Goal: Task Accomplishment & Management: Manage account settings

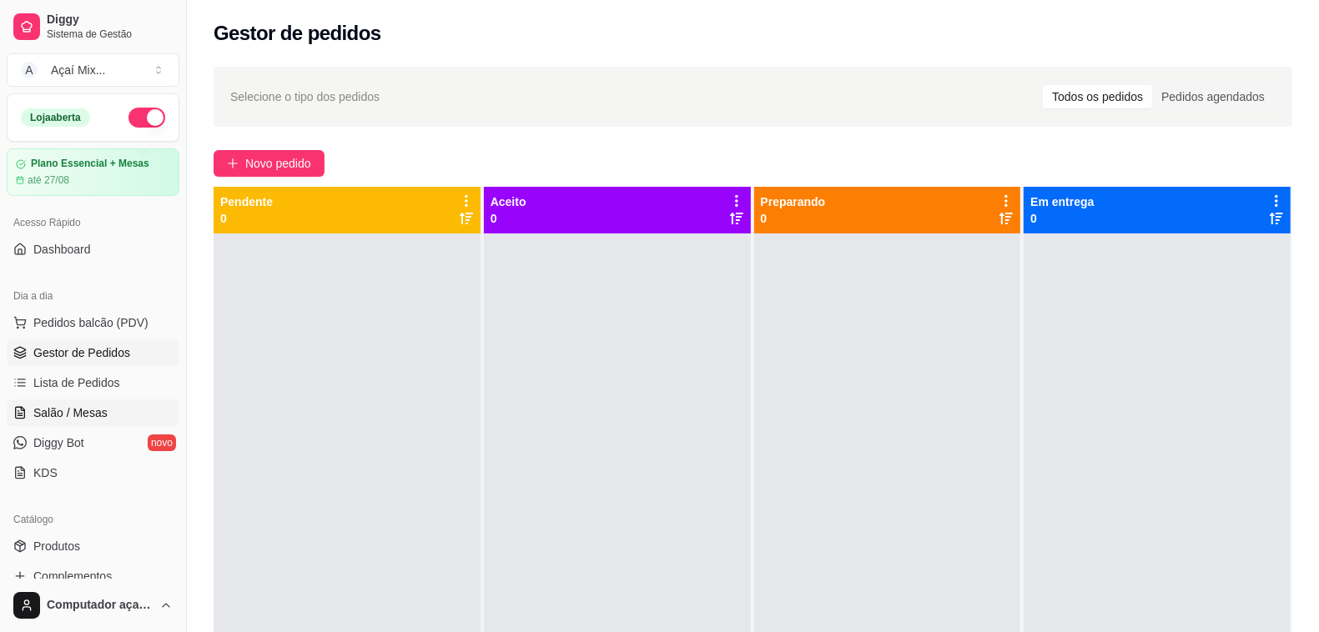
click at [96, 420] on span "Salão / Mesas" at bounding box center [70, 413] width 74 height 17
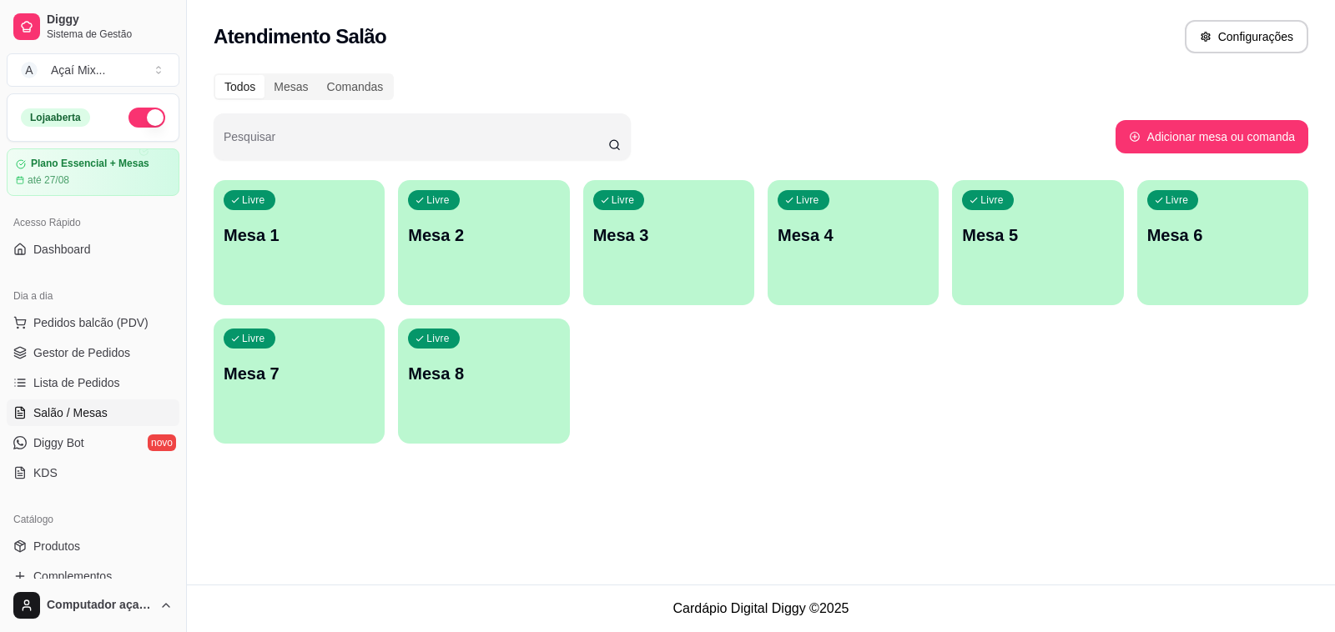
click at [313, 192] on div "Livre Mesa 1" at bounding box center [299, 232] width 171 height 105
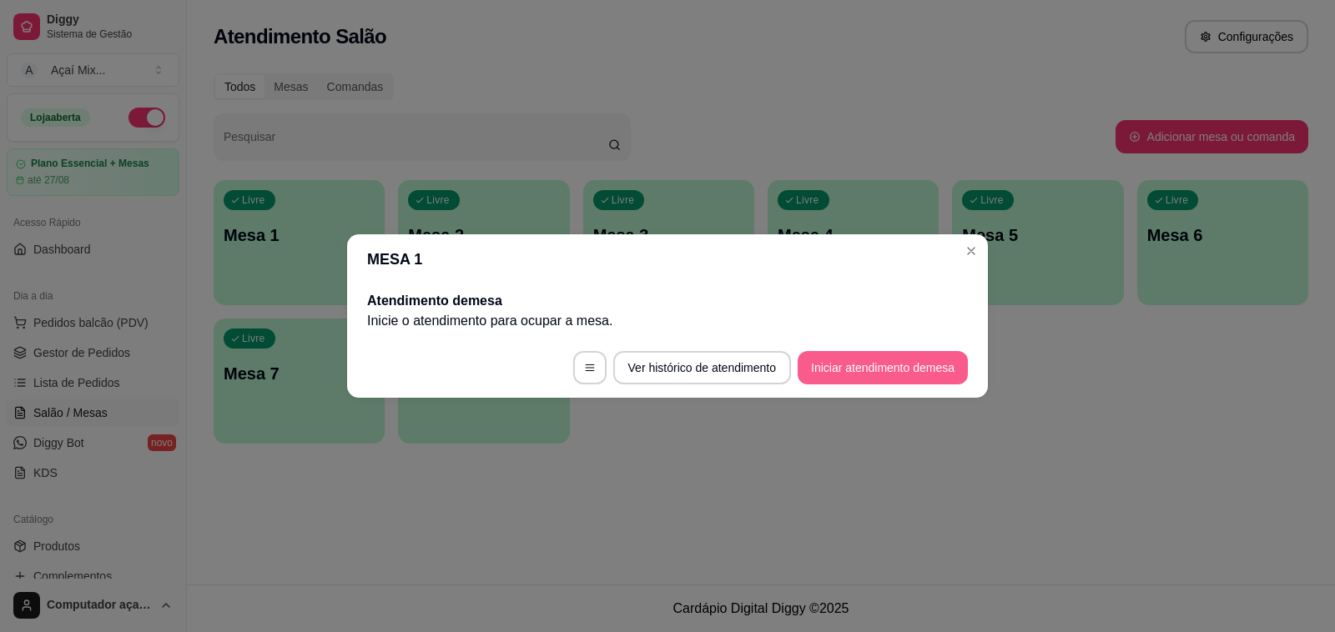
click at [843, 375] on button "Iniciar atendimento de mesa" at bounding box center [883, 367] width 170 height 33
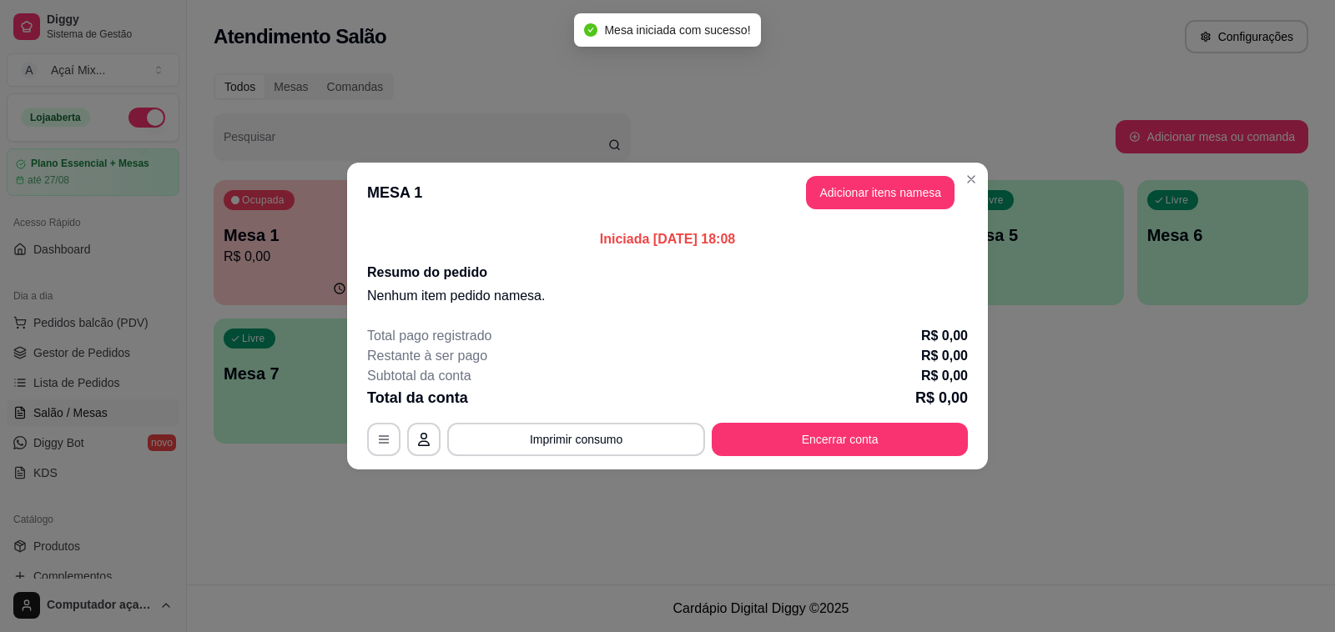
click at [860, 214] on header "MESA 1 Adicionar itens na mesa" at bounding box center [667, 193] width 641 height 60
click at [862, 200] on button "Adicionar itens na mesa" at bounding box center [879, 193] width 143 height 33
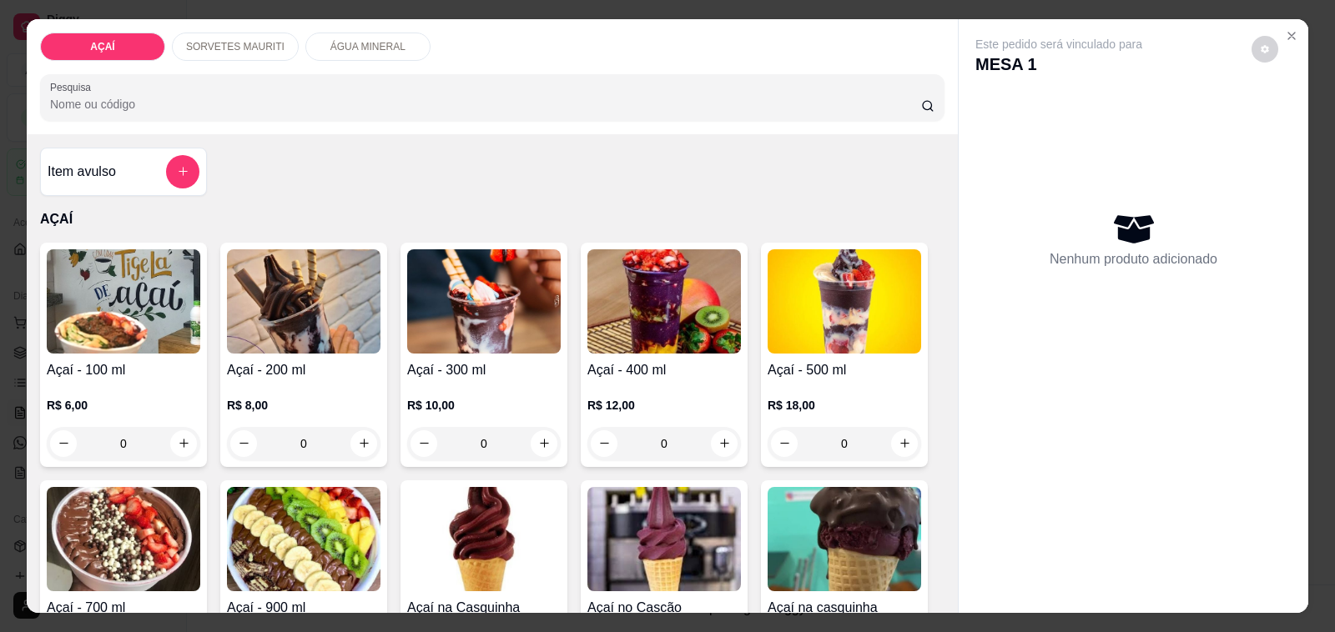
click at [351, 332] on img at bounding box center [304, 301] width 154 height 104
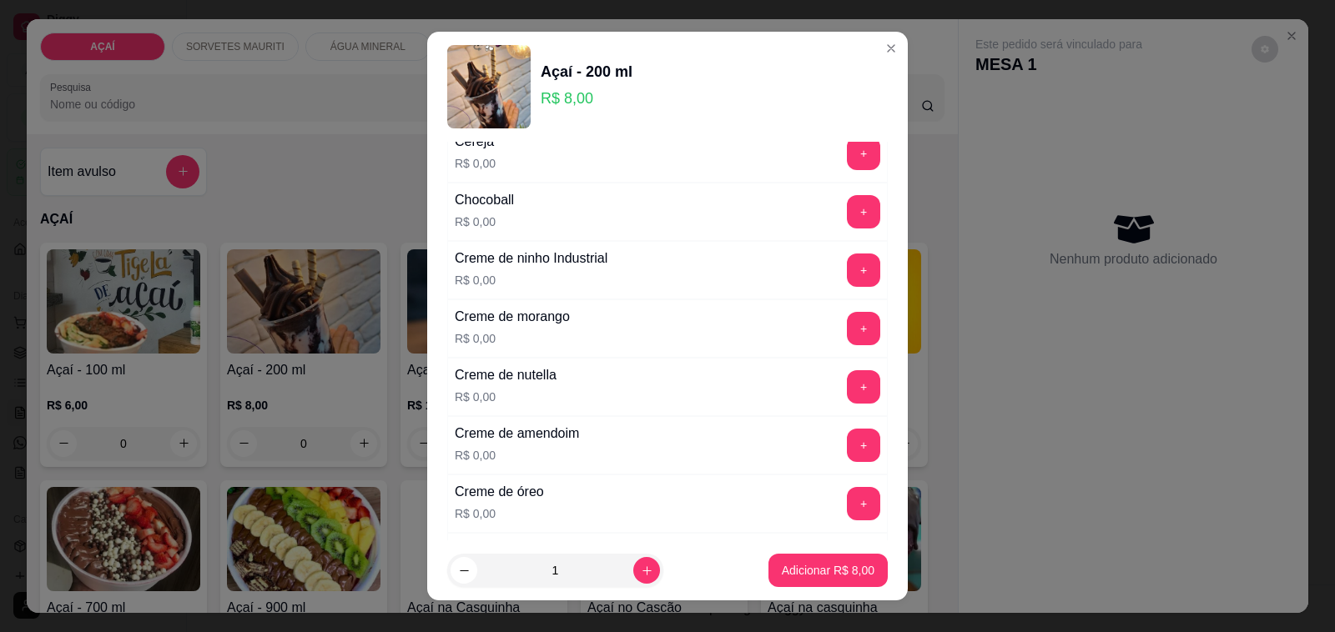
scroll to position [417, 0]
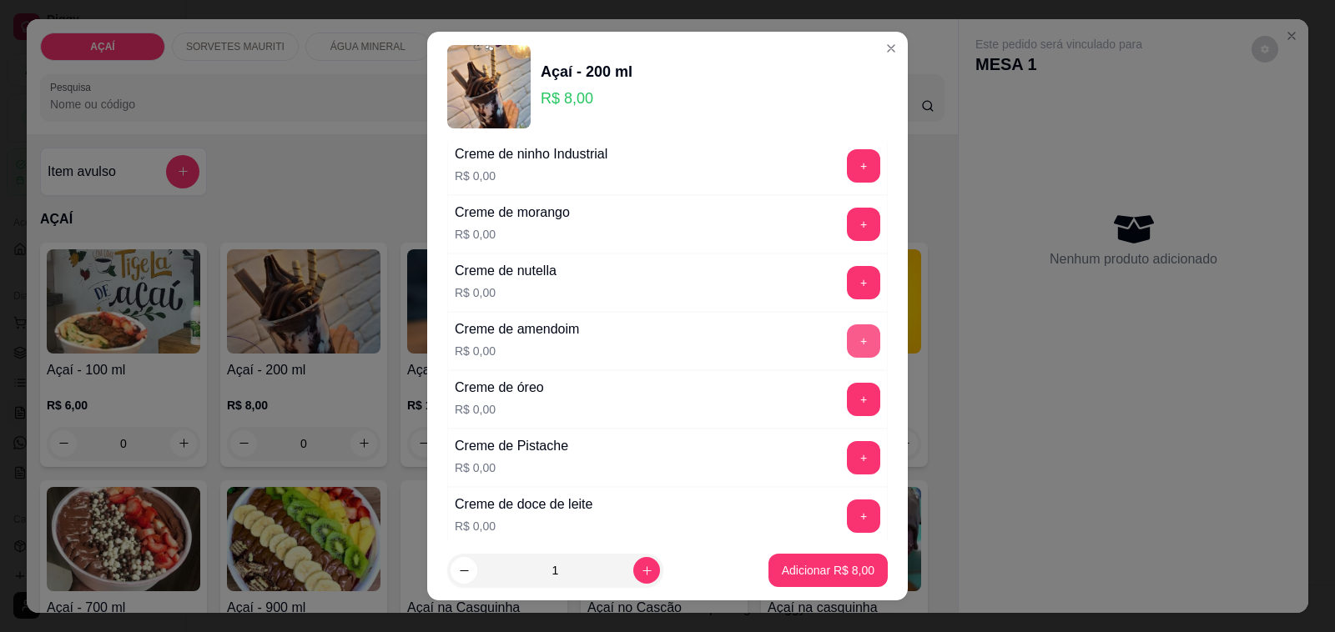
click at [847, 351] on button "+" at bounding box center [863, 341] width 33 height 33
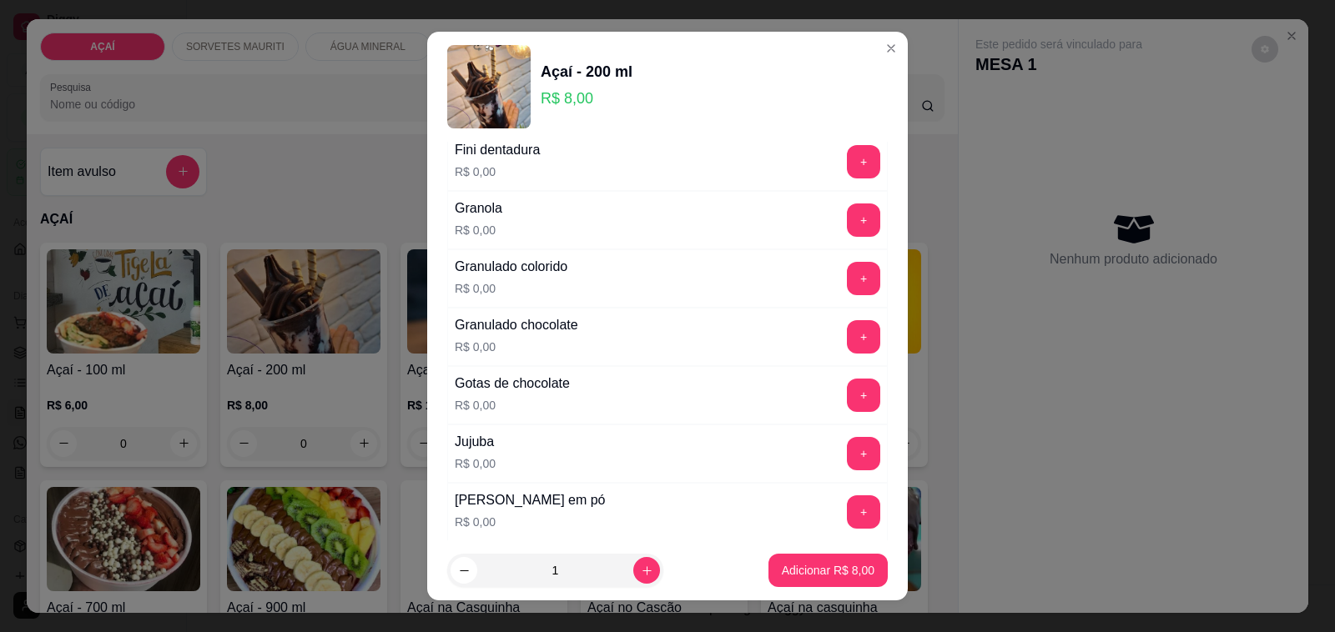
scroll to position [1564, 0]
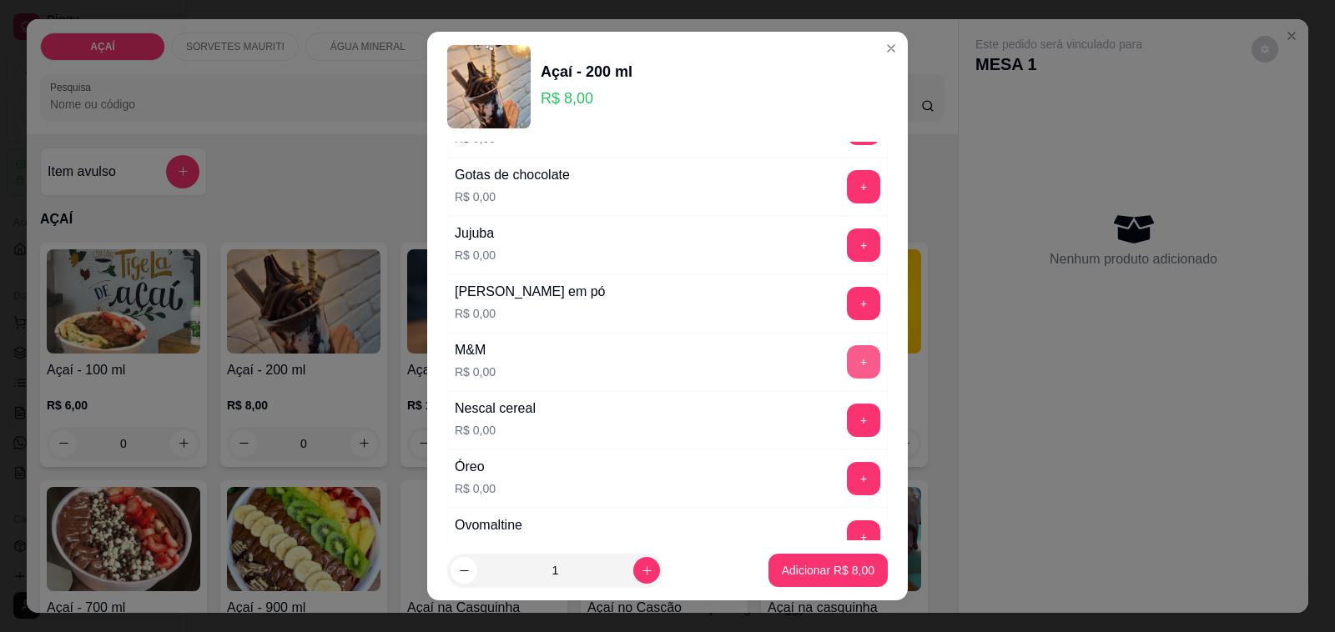
click at [847, 369] on button "+" at bounding box center [863, 361] width 33 height 33
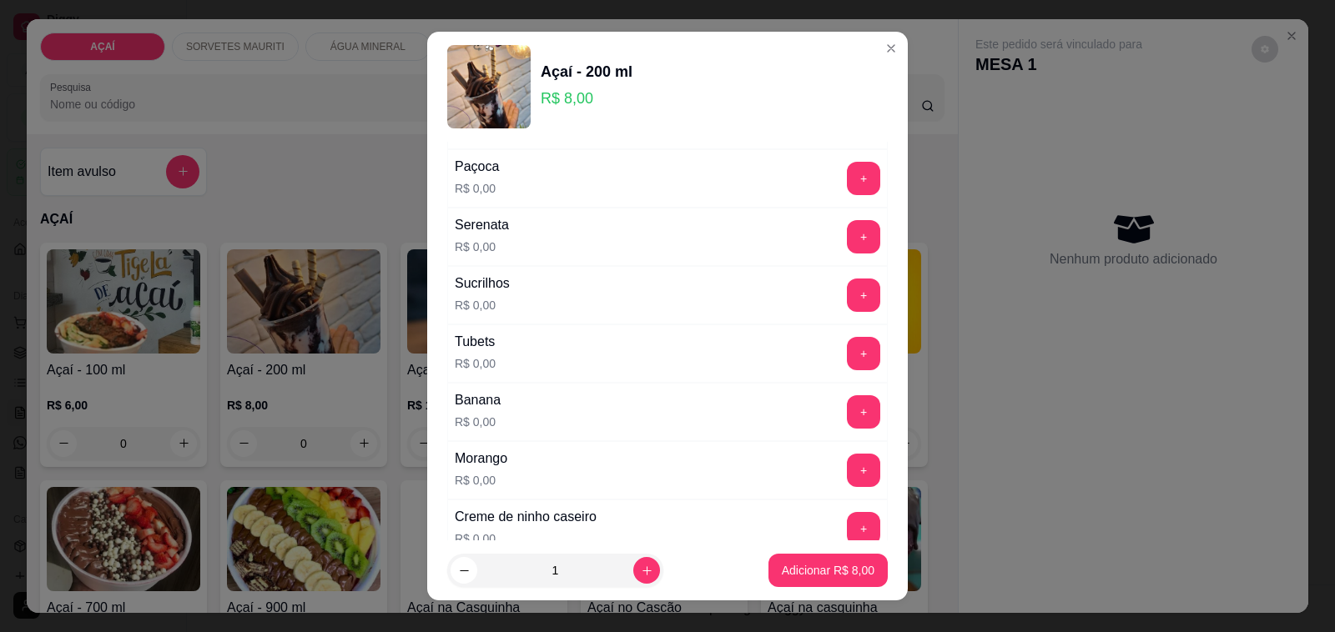
scroll to position [1877, 0]
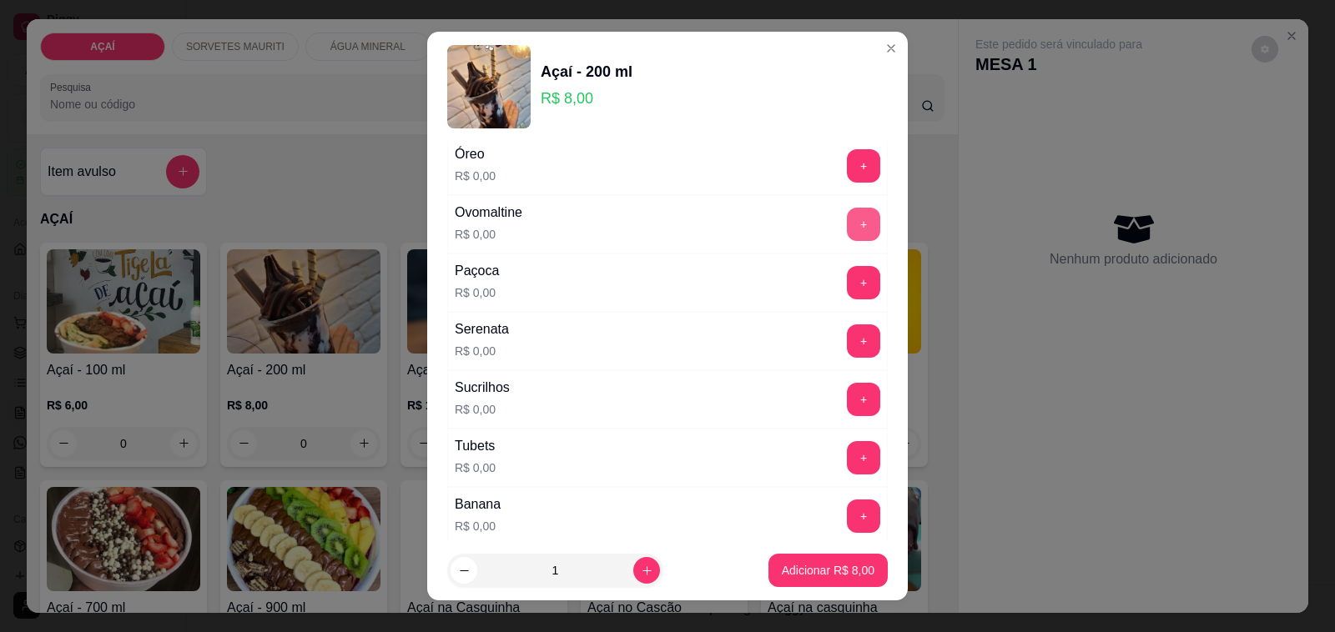
click at [847, 241] on button "+" at bounding box center [863, 224] width 33 height 33
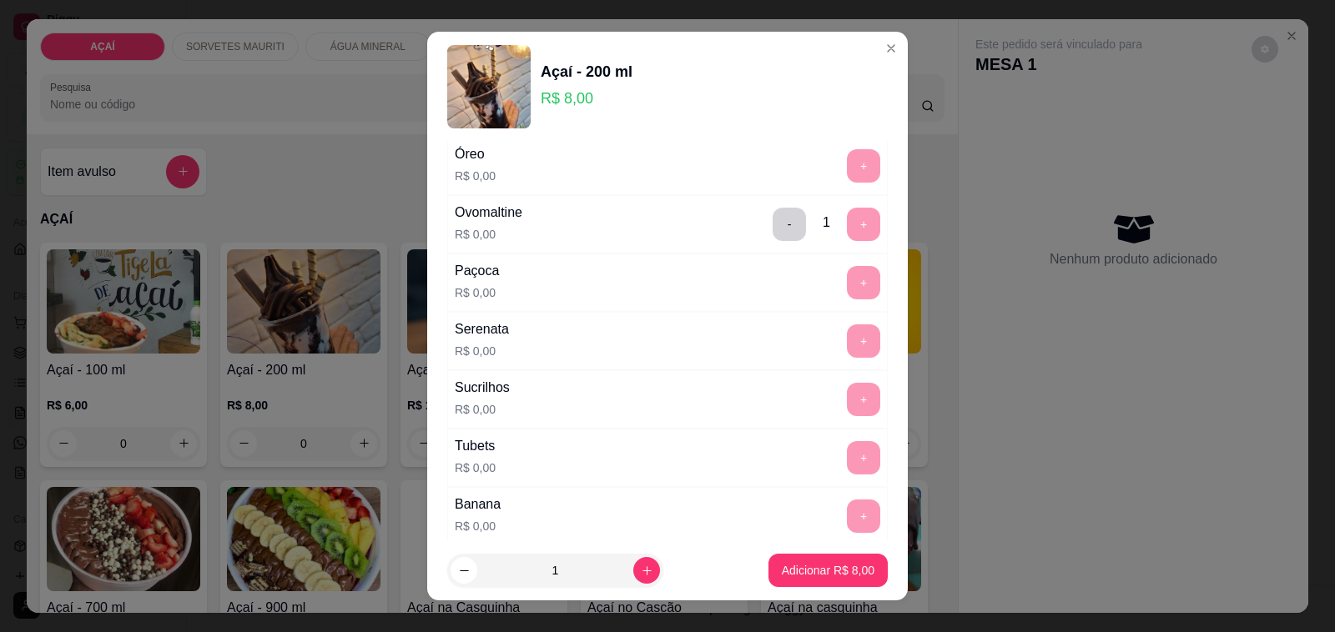
click at [783, 544] on footer "1 Adicionar R$ 8,00" at bounding box center [667, 571] width 481 height 60
click at [781, 560] on button "Adicionar R$ 8,00" at bounding box center [827, 570] width 119 height 33
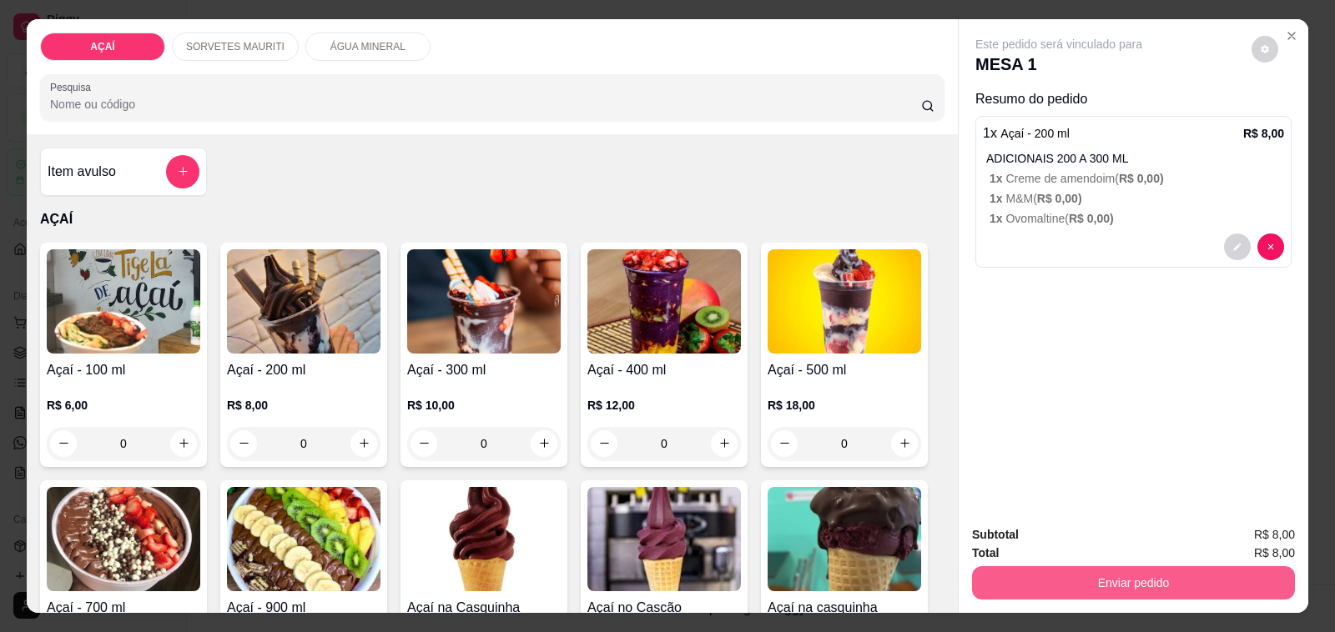
click at [984, 566] on button "Enviar pedido" at bounding box center [1133, 582] width 323 height 33
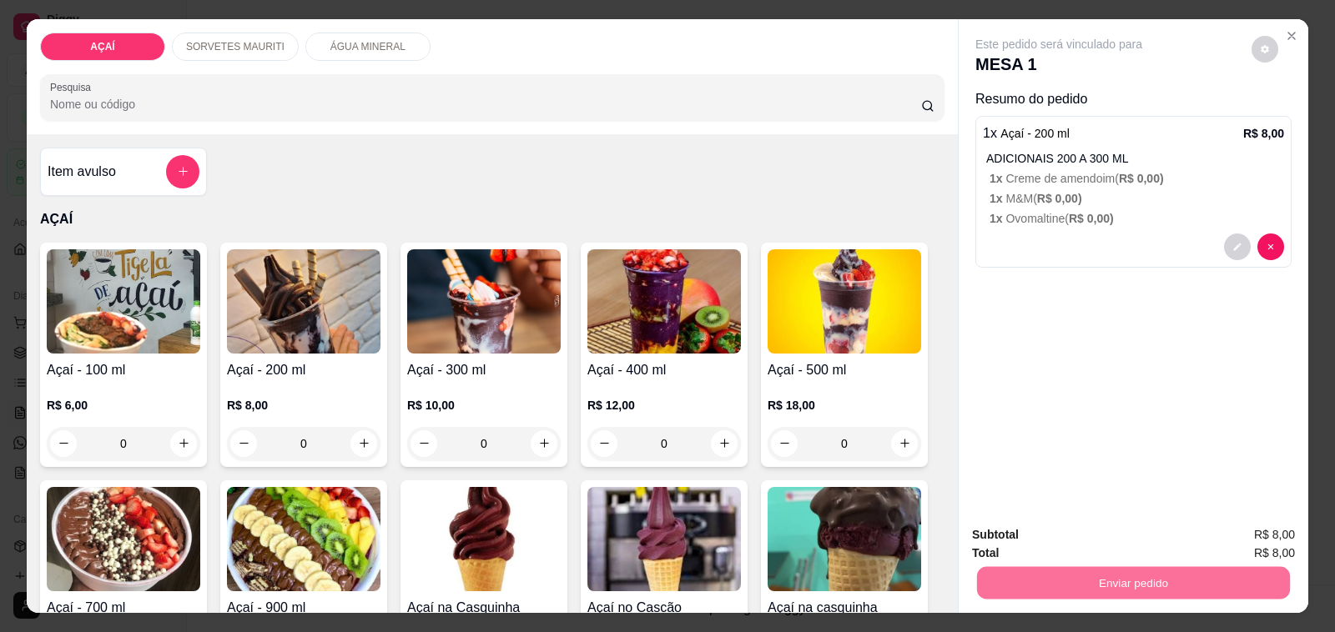
click at [1103, 546] on button "Não registrar e enviar pedido" at bounding box center [1077, 536] width 174 height 32
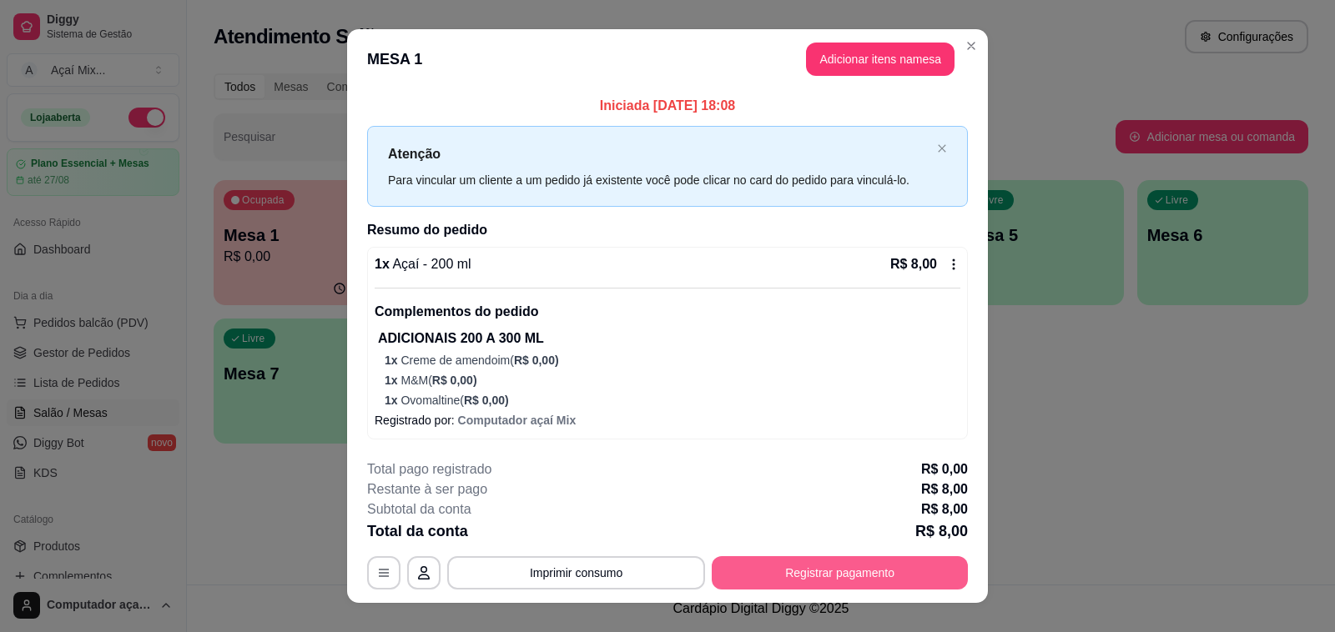
click at [848, 561] on button "Registrar pagamento" at bounding box center [840, 572] width 256 height 33
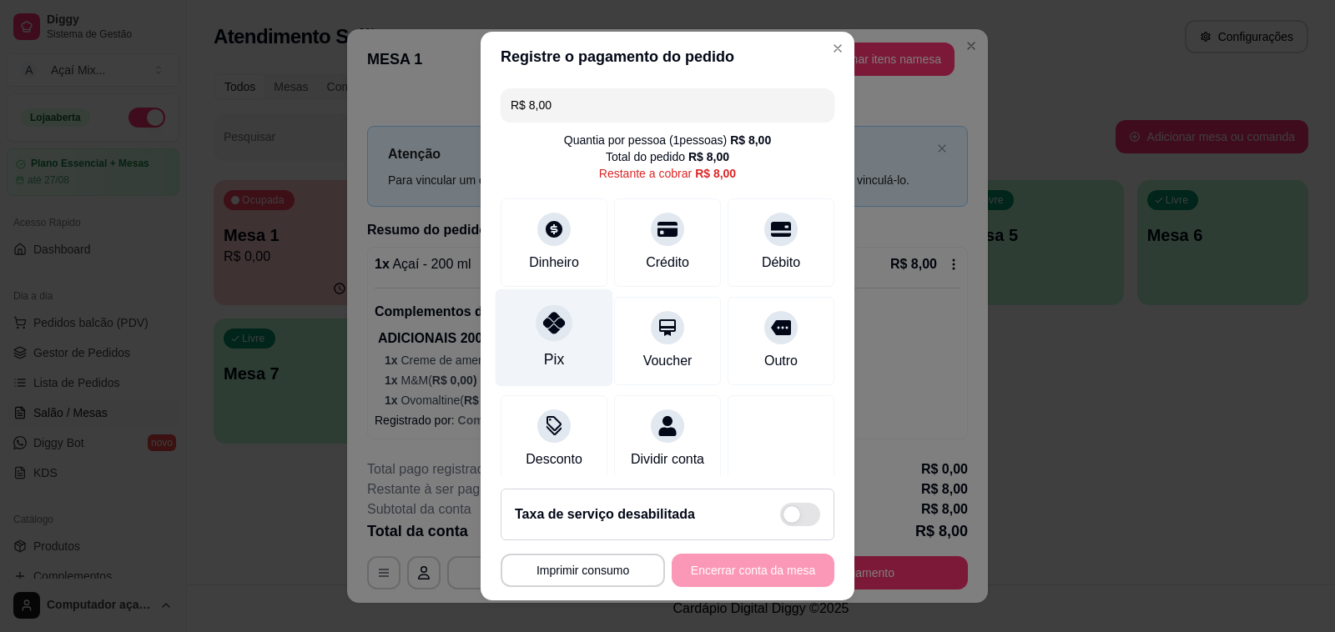
click at [561, 360] on div "Pix" at bounding box center [555, 338] width 118 height 98
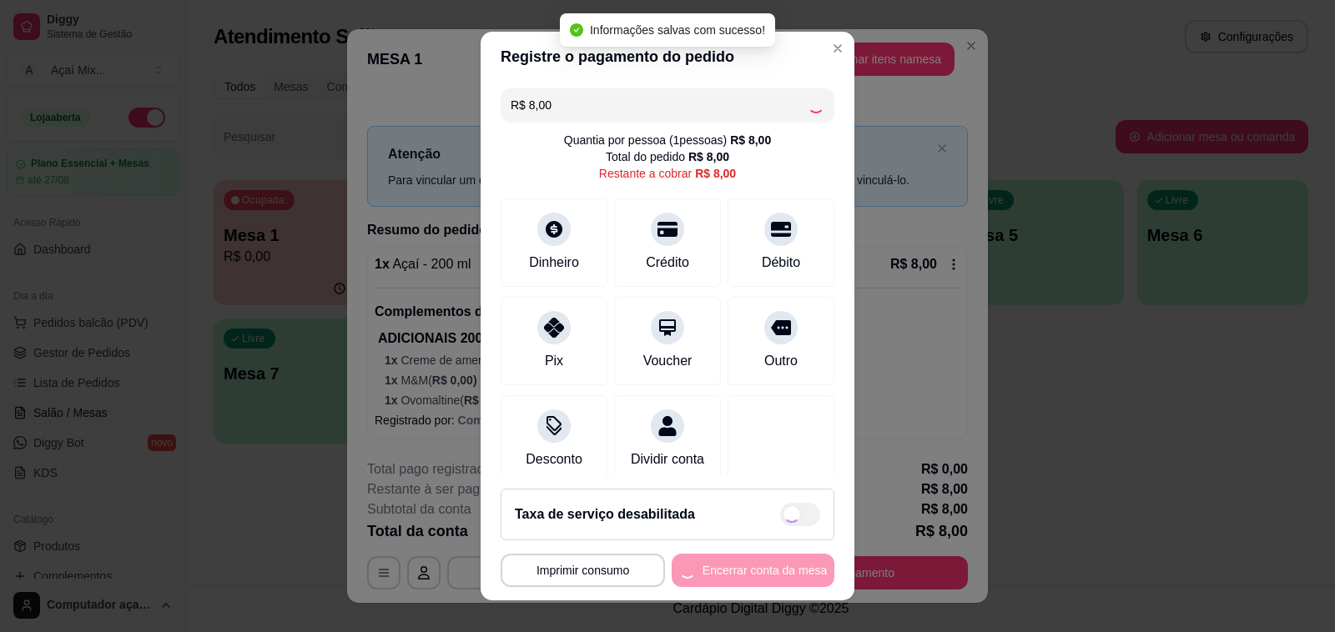
type input "R$ 0,00"
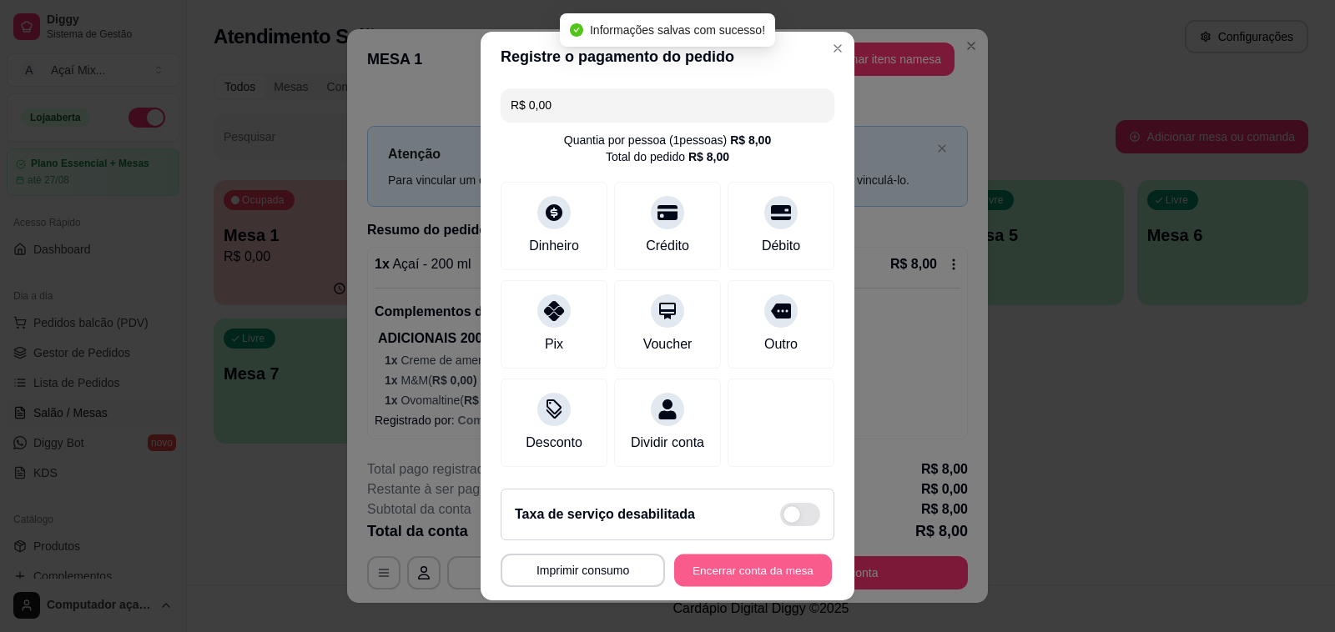
click at [768, 570] on button "Encerrar conta da mesa" at bounding box center [753, 571] width 158 height 33
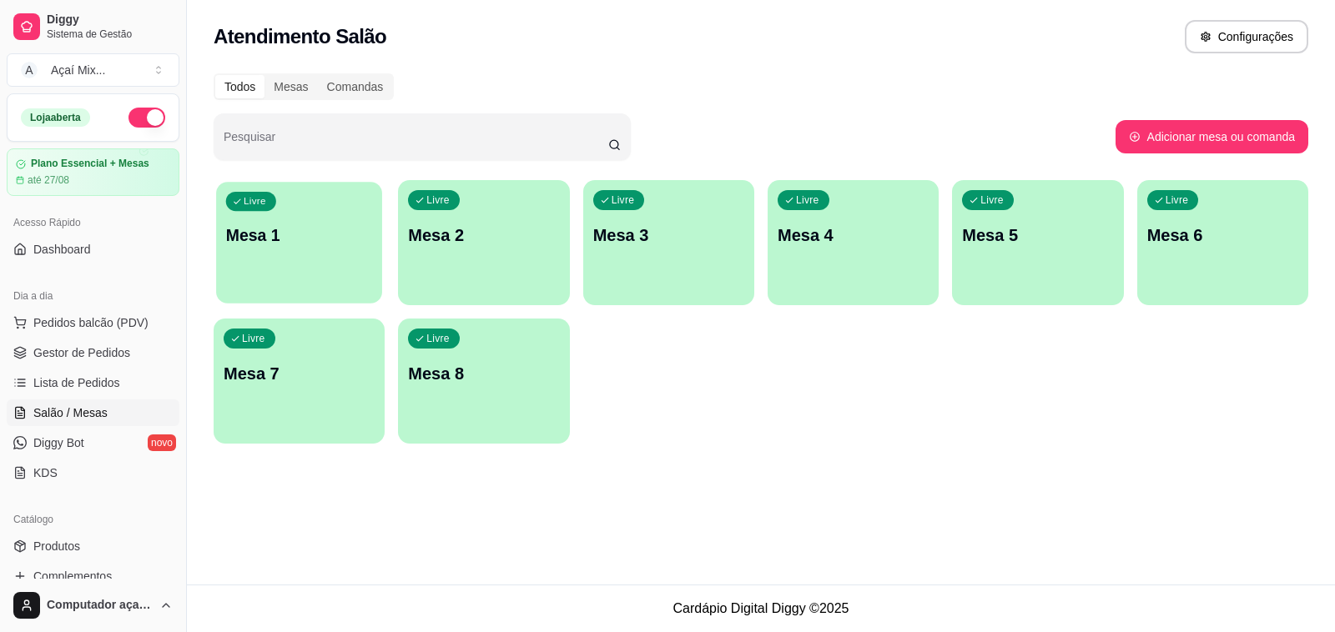
click at [289, 225] on p "Mesa 1" at bounding box center [299, 235] width 147 height 23
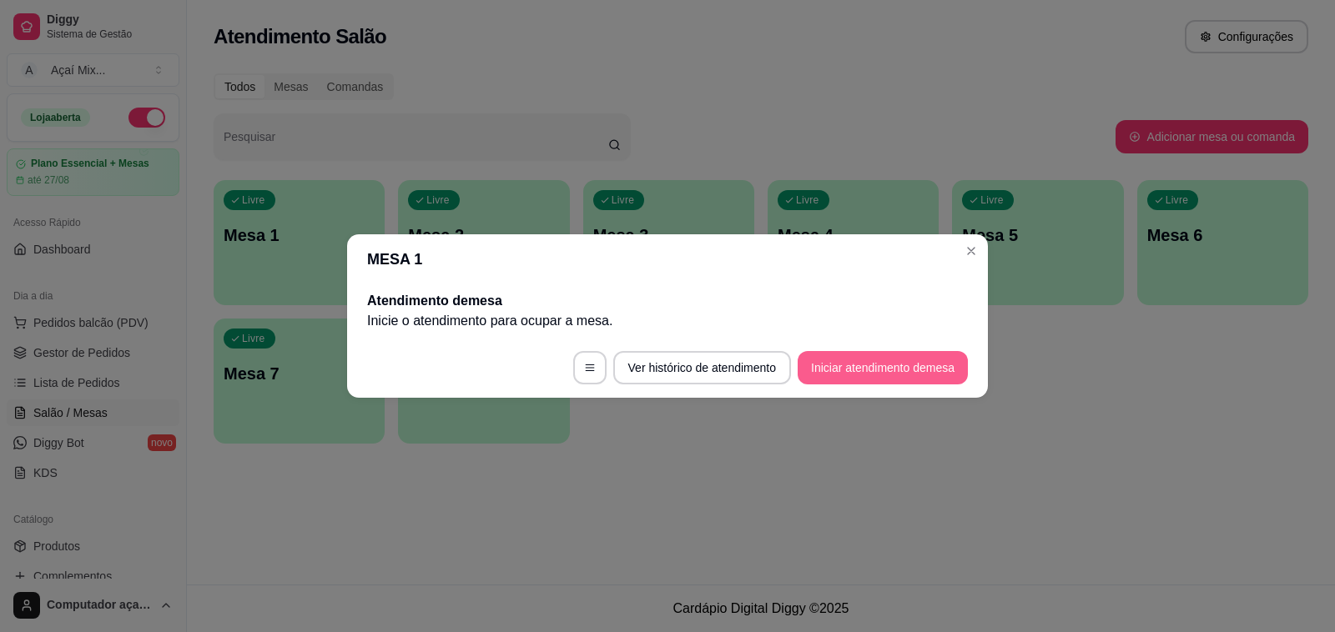
click at [869, 369] on button "Iniciar atendimento de mesa" at bounding box center [883, 367] width 170 height 33
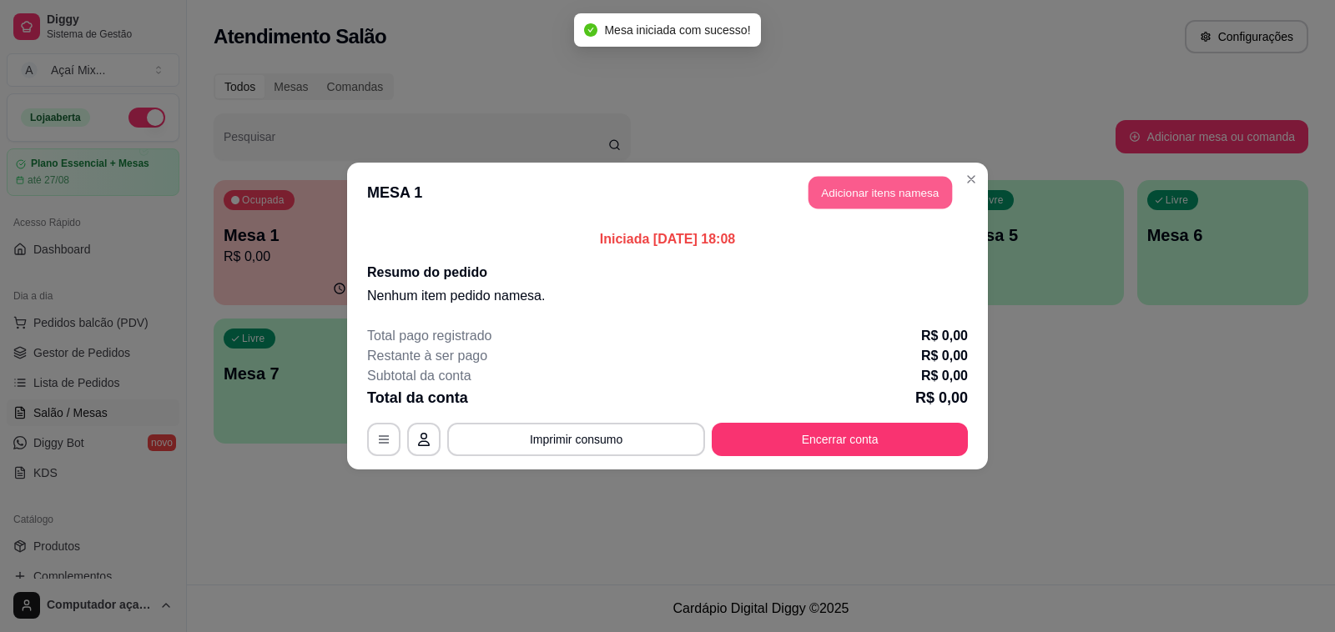
click at [819, 194] on button "Adicionar itens na mesa" at bounding box center [879, 193] width 143 height 33
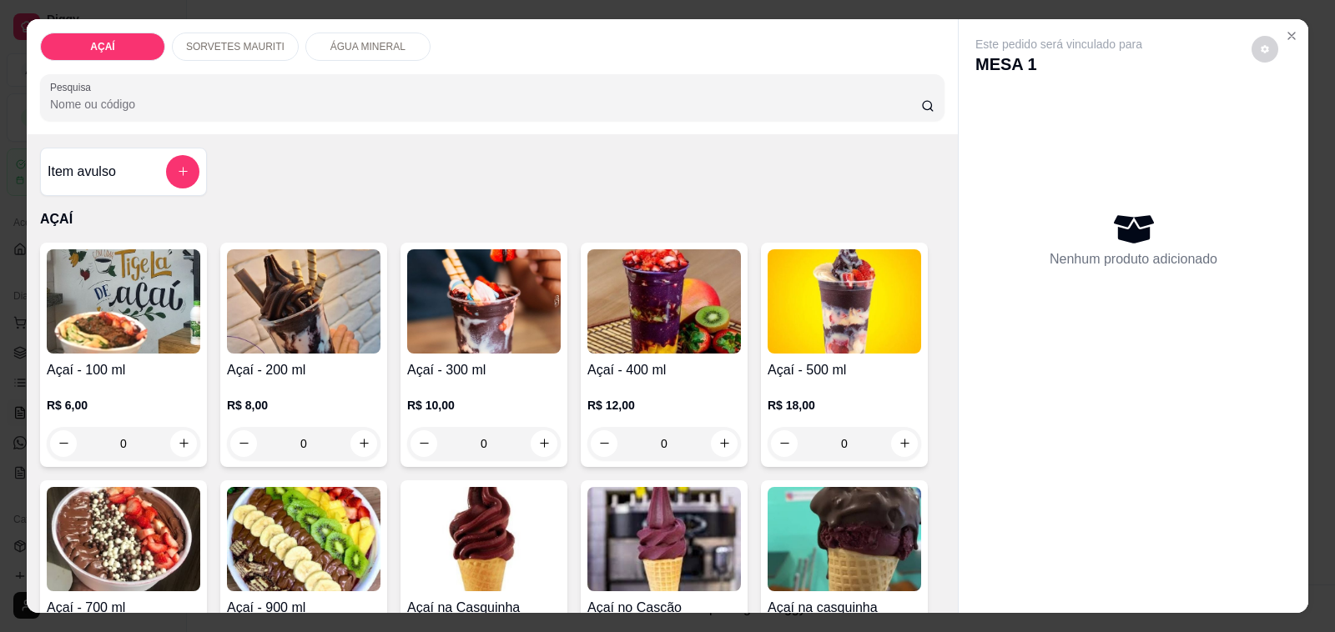
click at [715, 436] on div "0" at bounding box center [664, 443] width 154 height 33
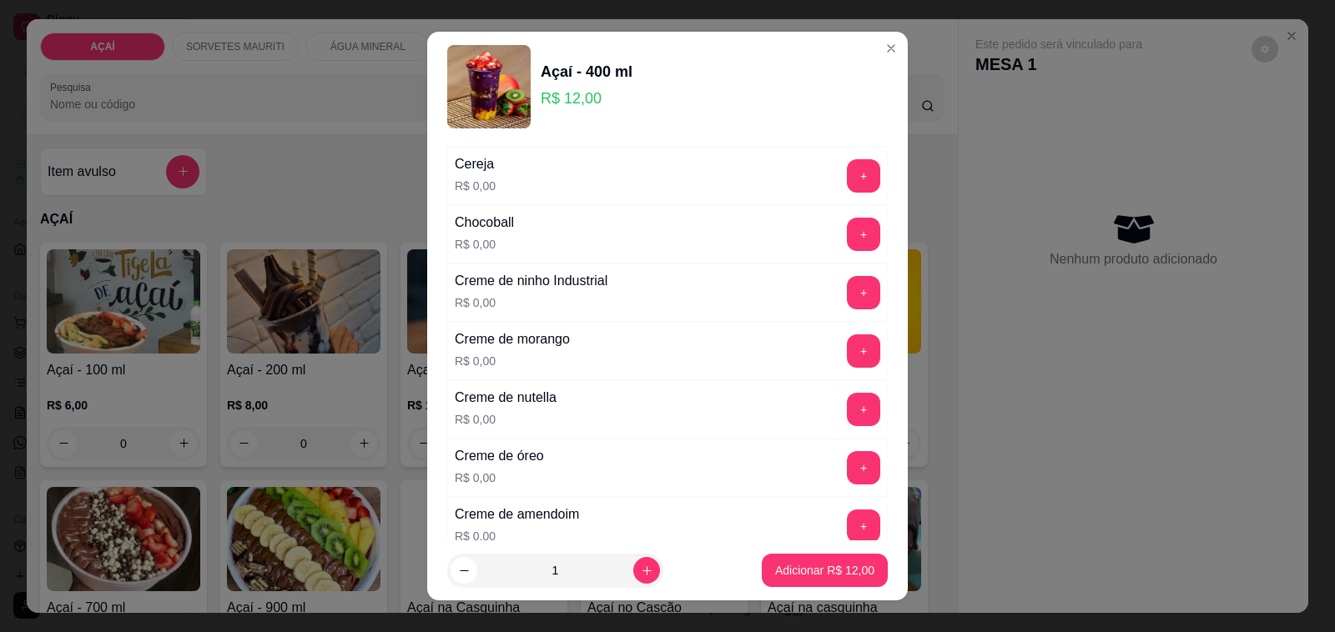
scroll to position [417, 0]
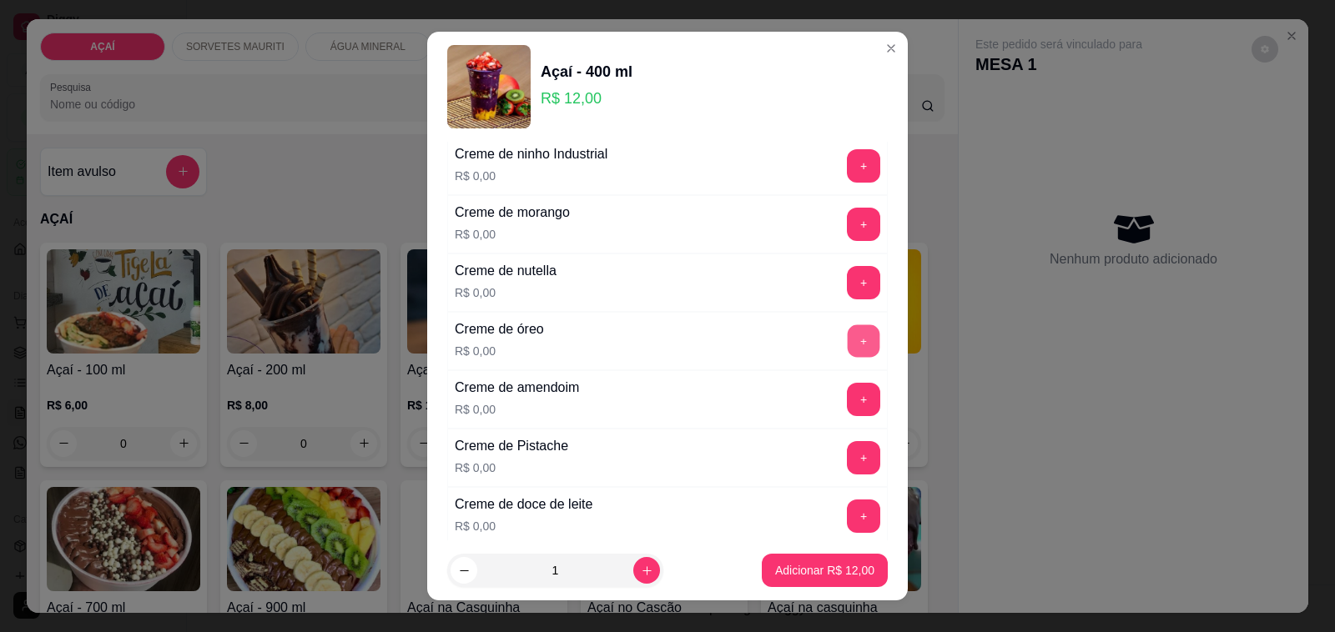
click at [848, 336] on button "+" at bounding box center [864, 341] width 33 height 33
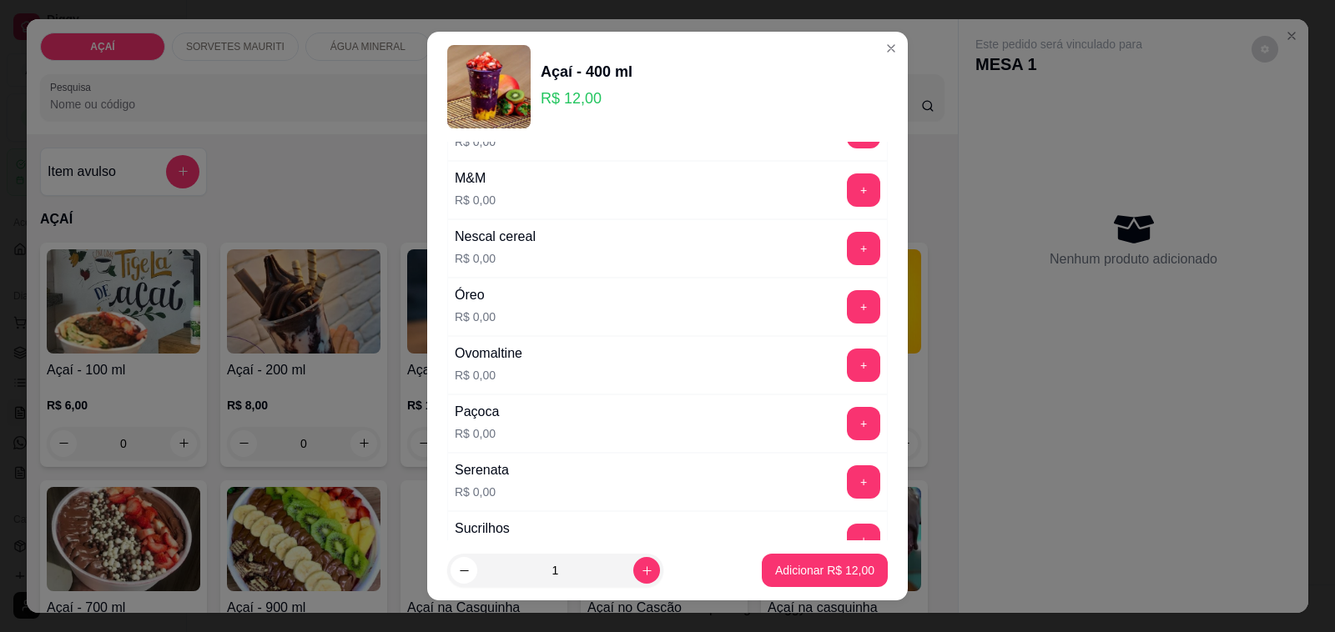
scroll to position [1773, 0]
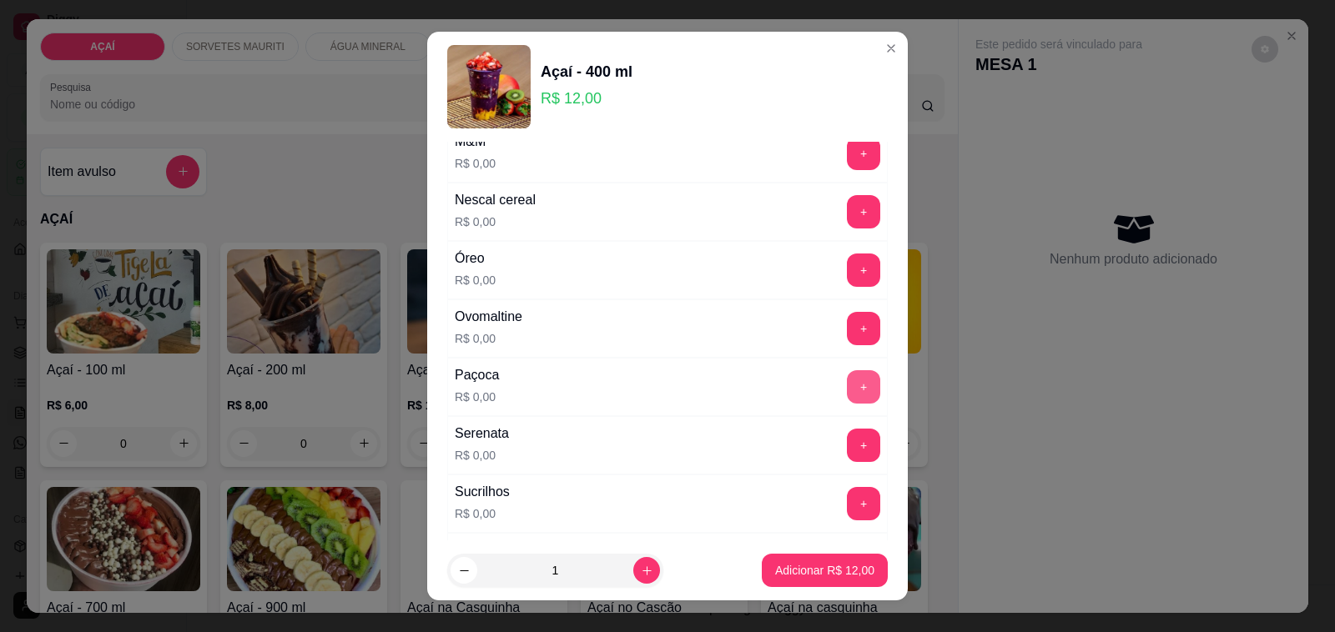
click at [847, 404] on button "+" at bounding box center [863, 386] width 33 height 33
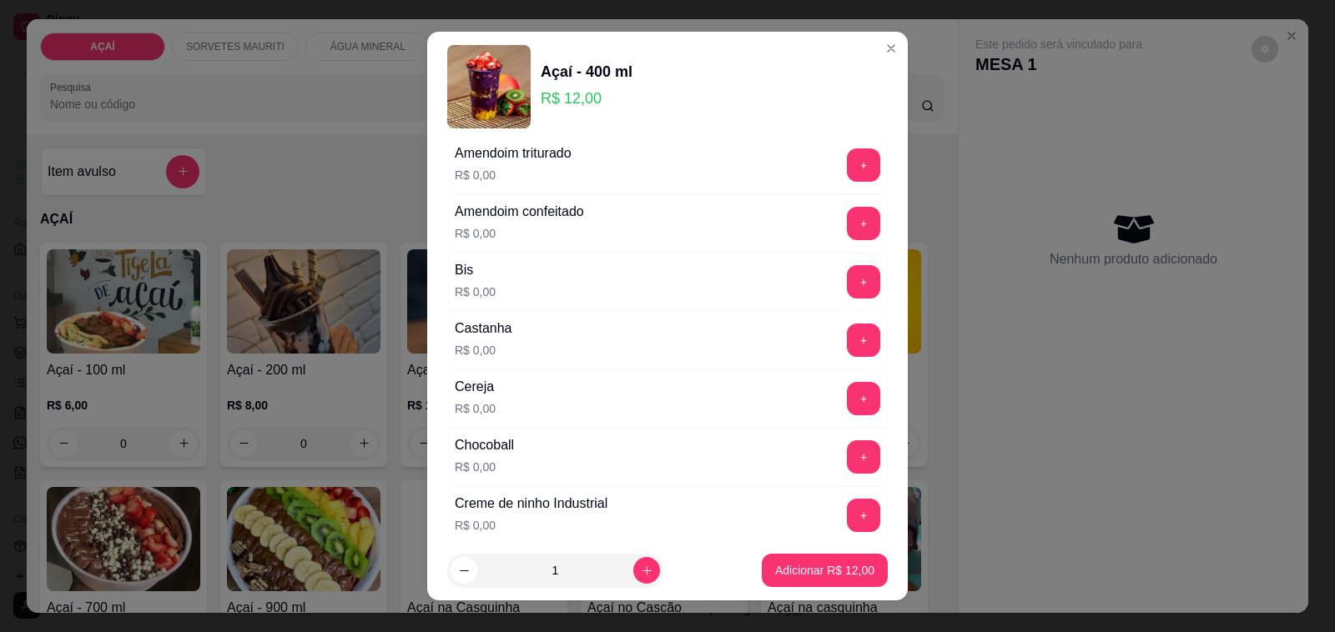
scroll to position [0, 0]
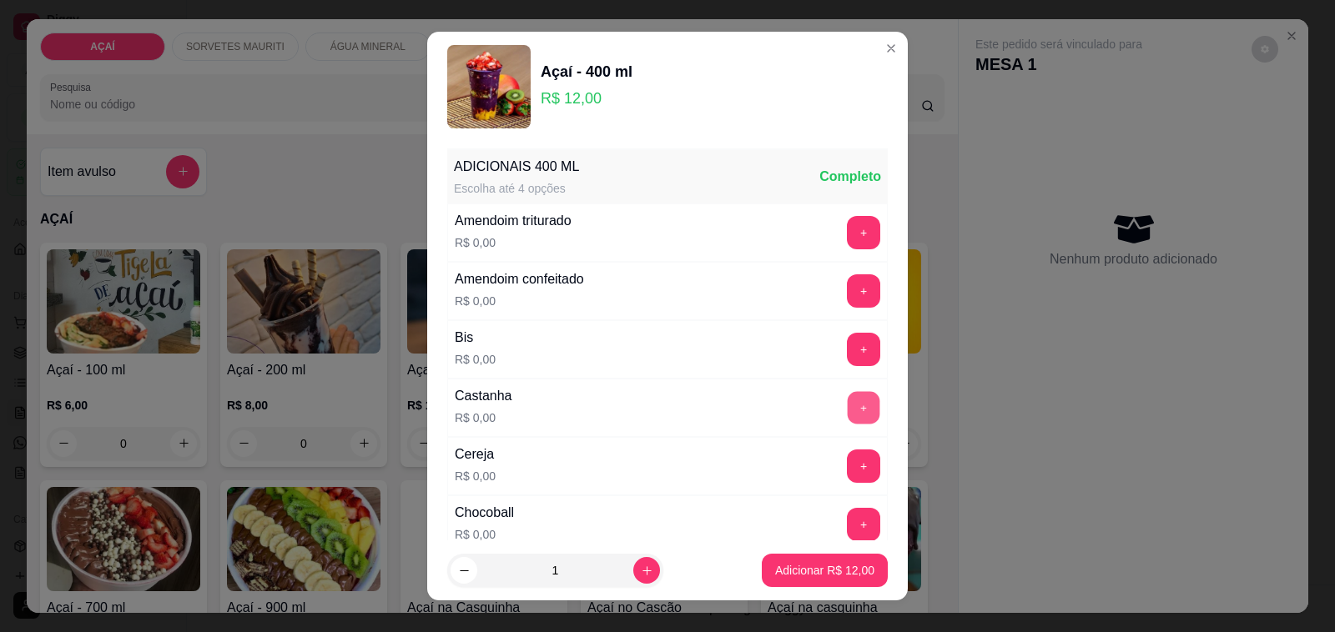
click at [848, 405] on button "+" at bounding box center [864, 408] width 33 height 33
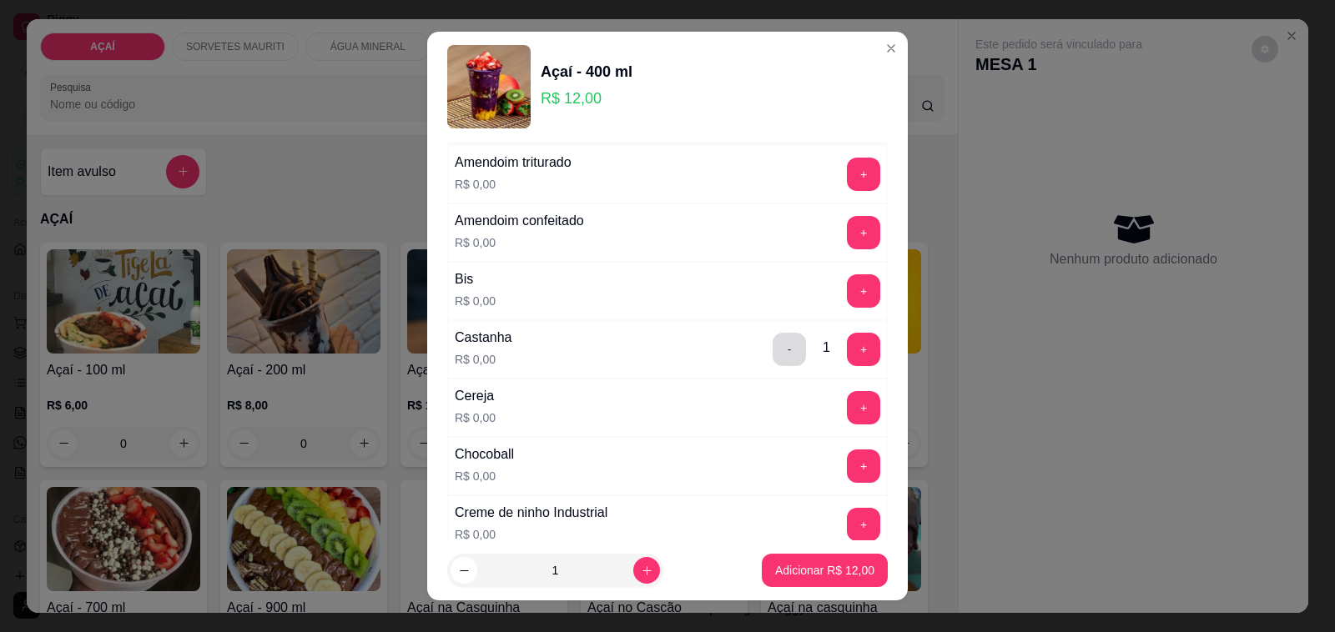
scroll to position [104, 0]
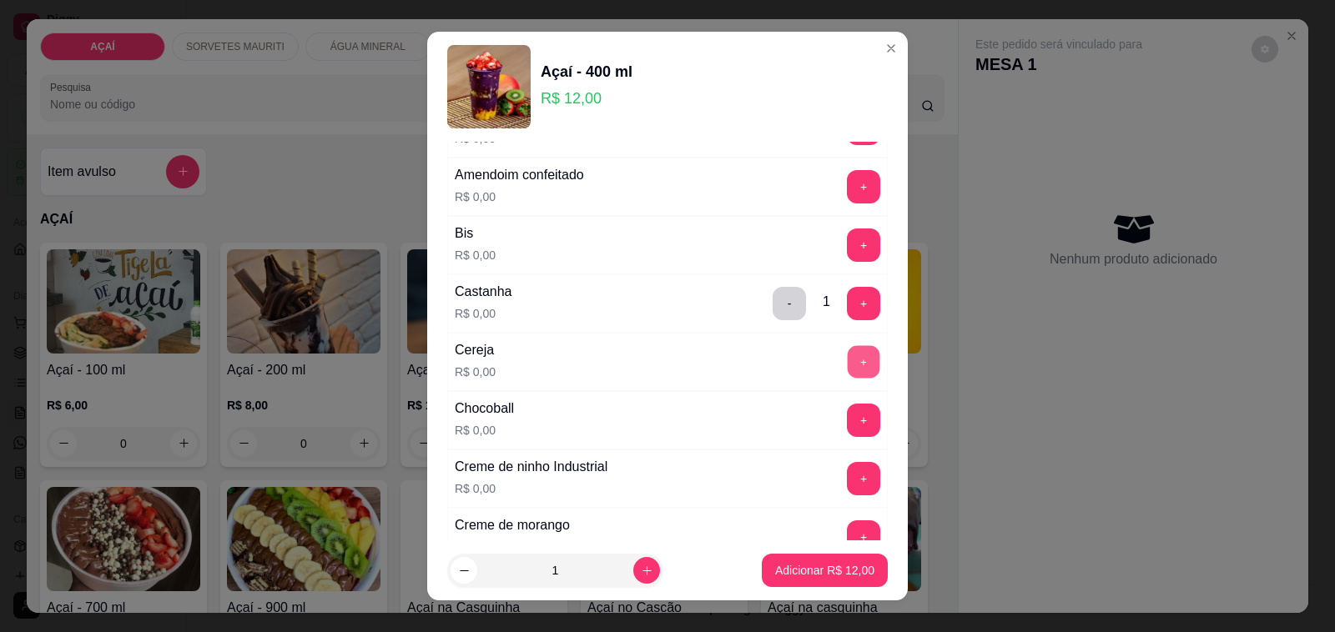
click at [848, 360] on button "+" at bounding box center [864, 362] width 33 height 33
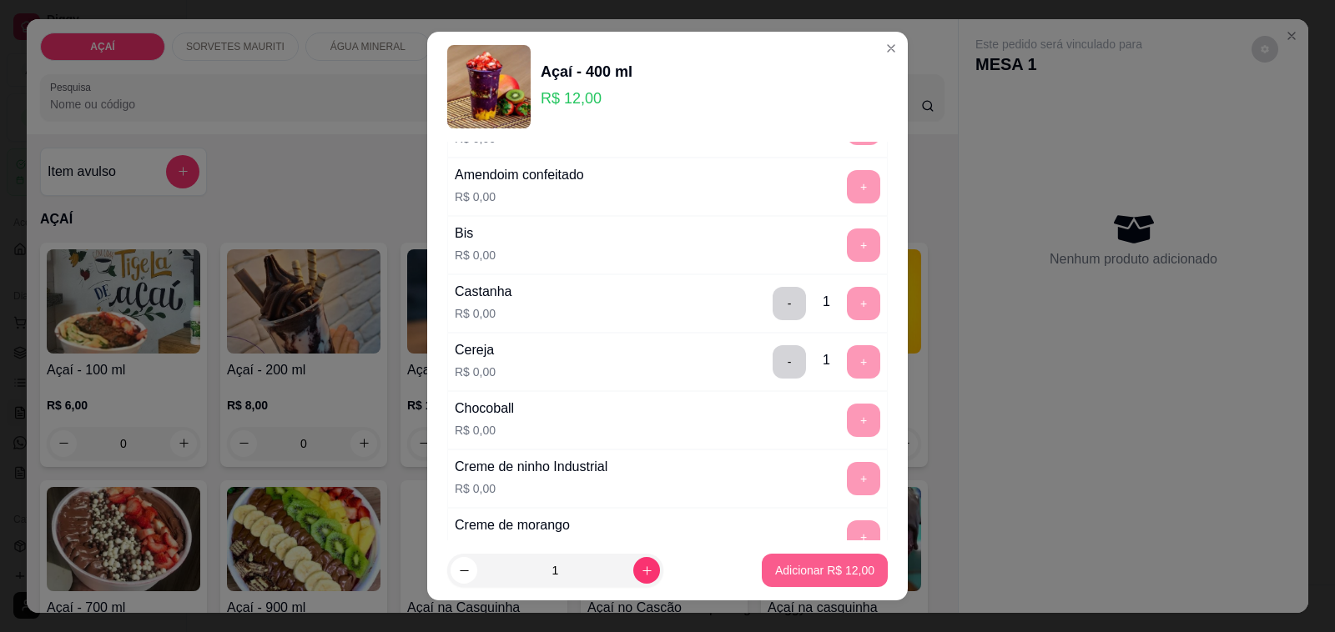
click at [790, 564] on p "Adicionar R$ 12,00" at bounding box center [824, 570] width 99 height 17
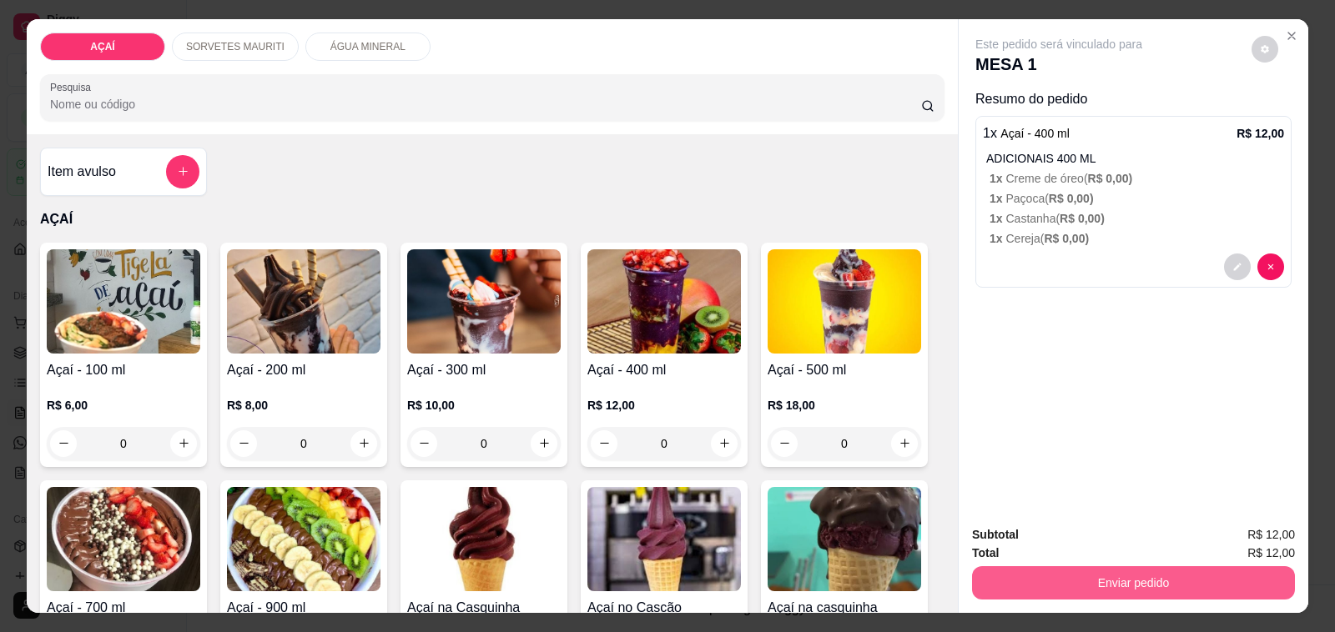
click at [1077, 577] on button "Enviar pedido" at bounding box center [1133, 582] width 323 height 33
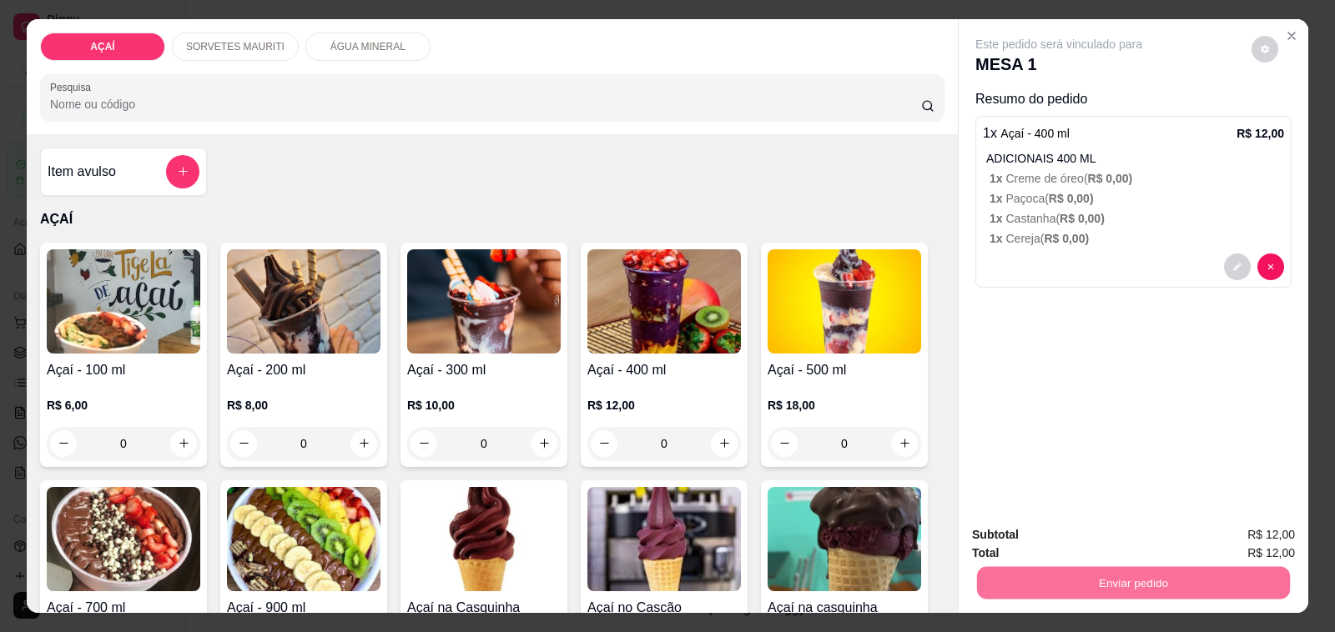
click at [1032, 534] on button "Não registrar e enviar pedido" at bounding box center [1077, 535] width 169 height 31
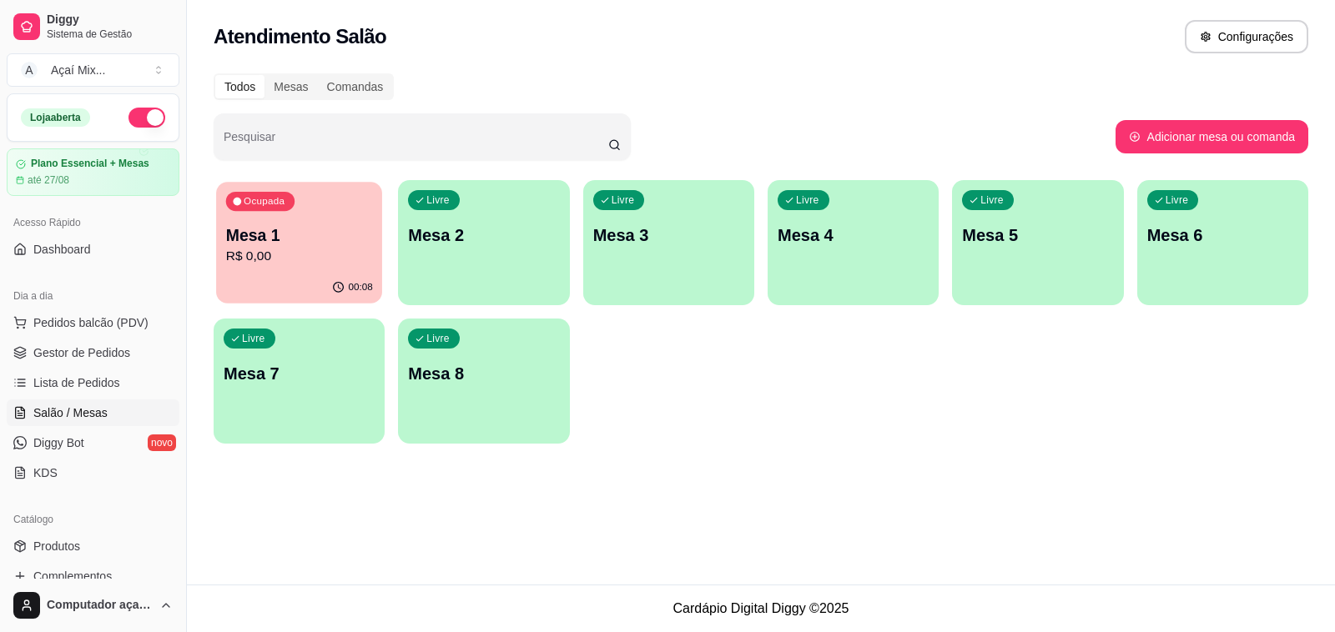
click at [243, 235] on p "Mesa 1" at bounding box center [299, 235] width 147 height 23
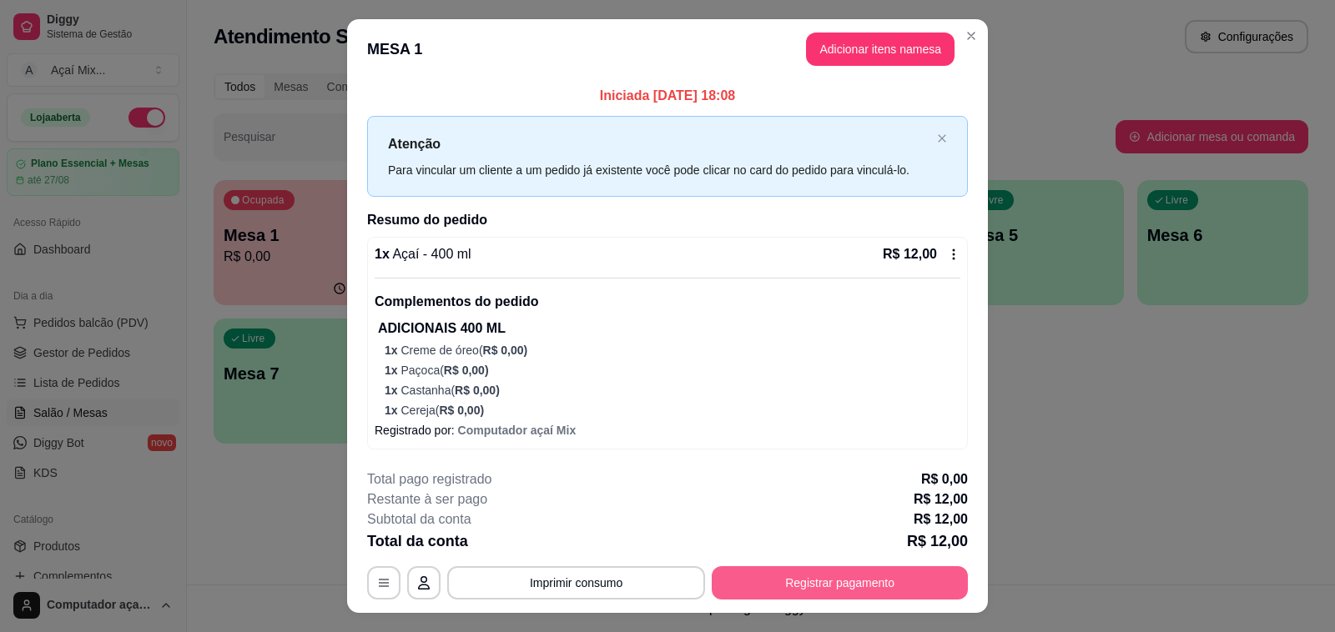
click at [831, 592] on button "Registrar pagamento" at bounding box center [840, 582] width 256 height 33
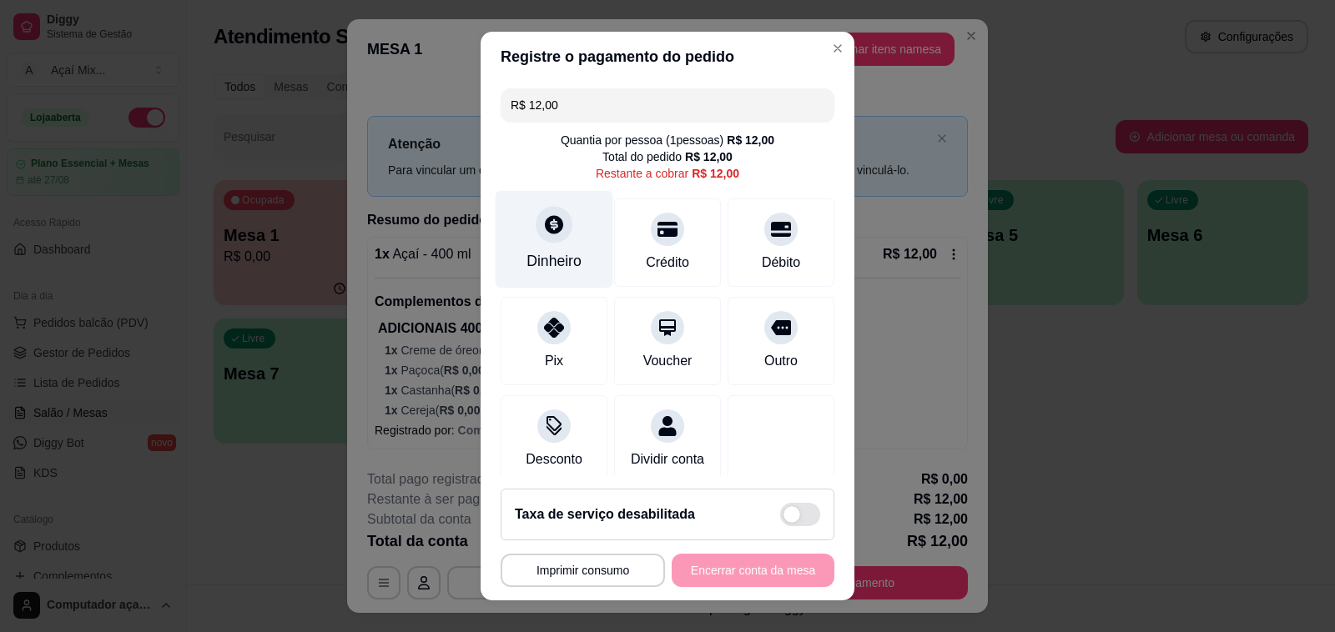
click at [528, 244] on div "Dinheiro" at bounding box center [555, 240] width 118 height 98
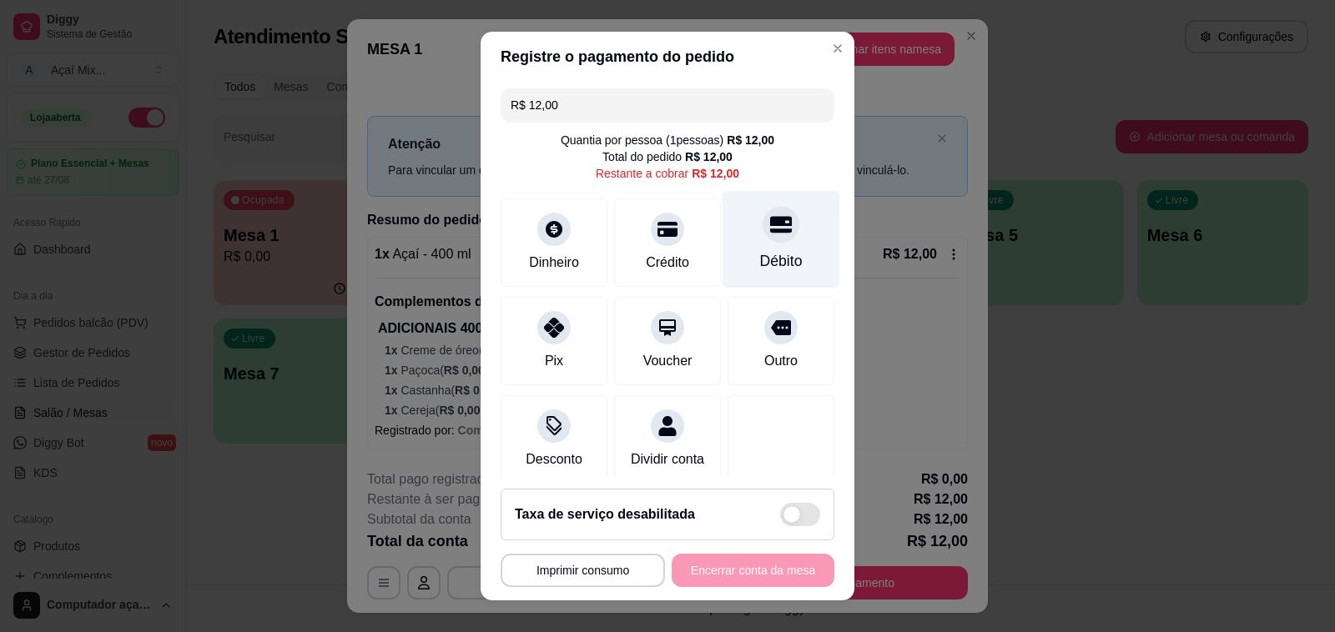
click at [722, 251] on div "Débito" at bounding box center [781, 240] width 118 height 98
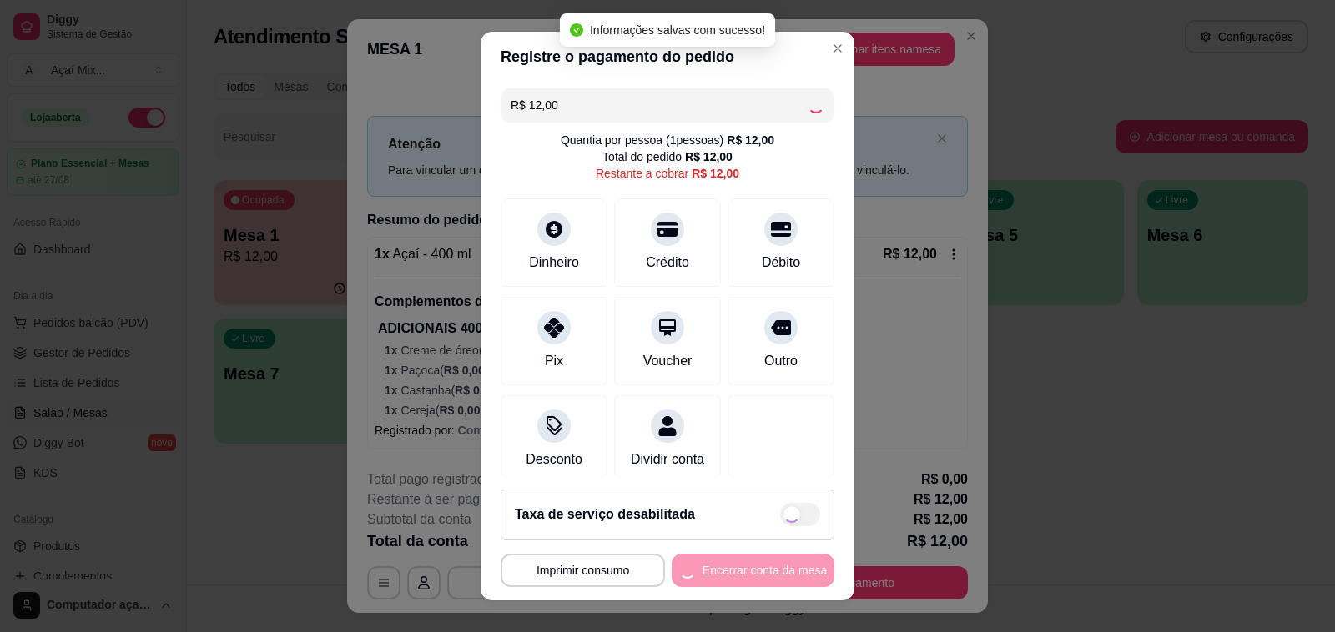
type input "R$ 0,00"
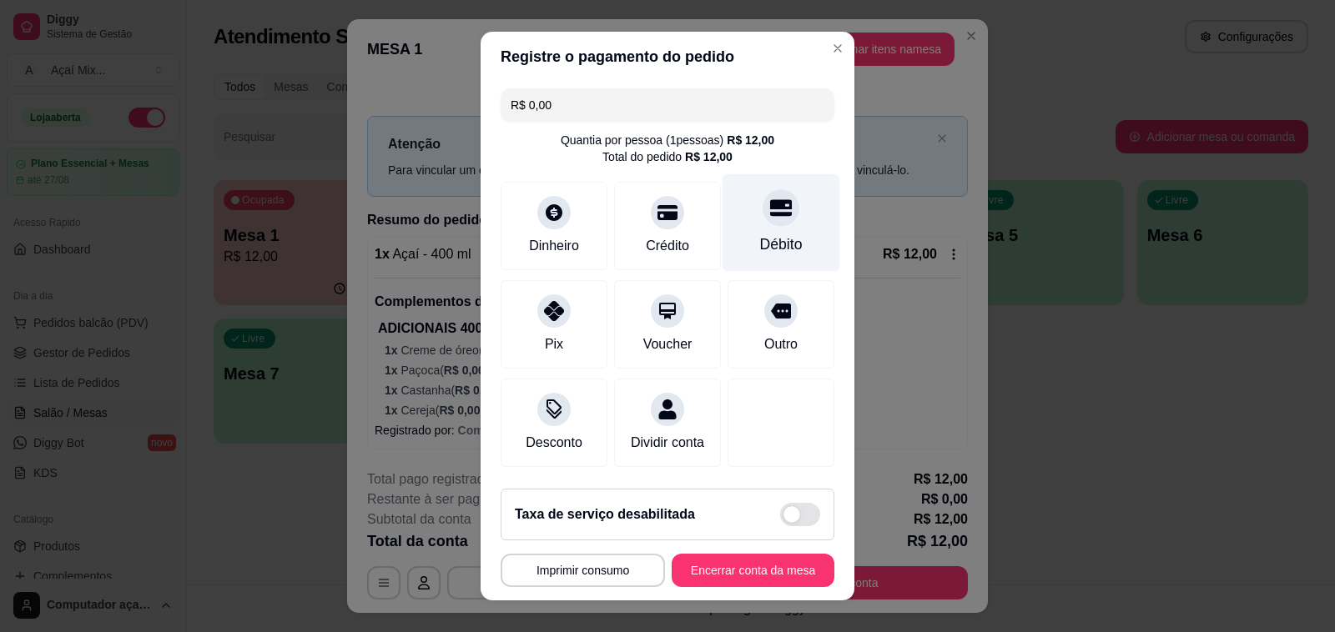
click at [760, 230] on div "Débito" at bounding box center [781, 223] width 118 height 98
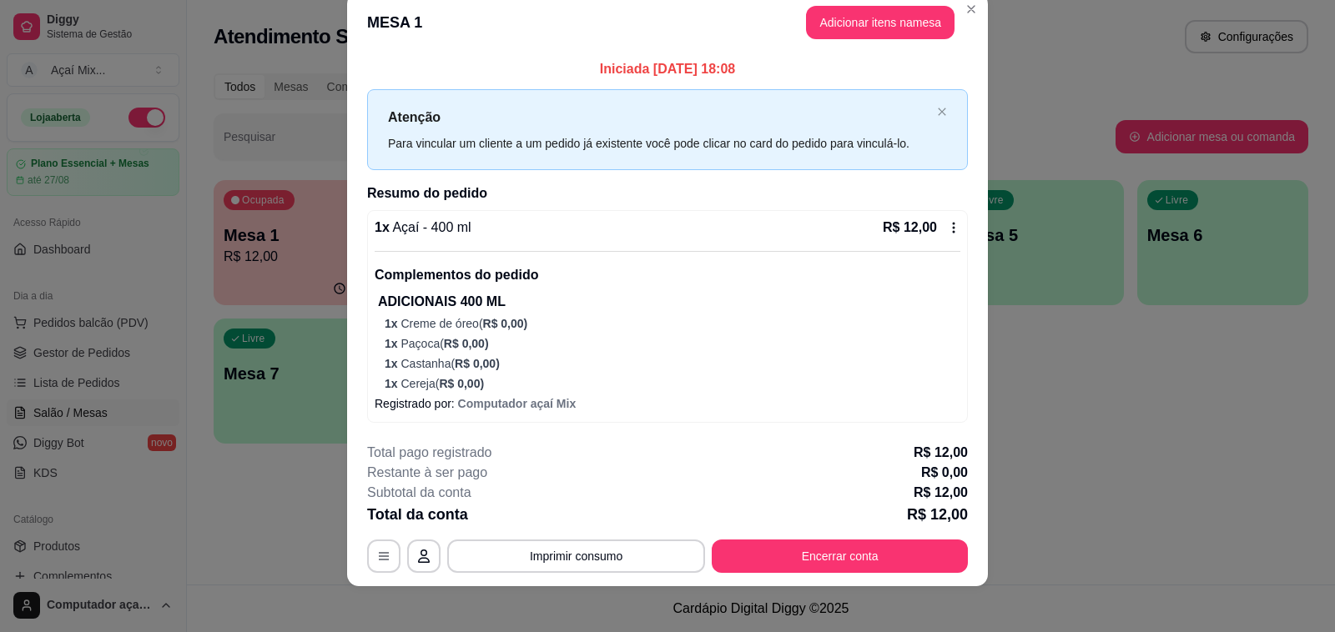
scroll to position [34, 0]
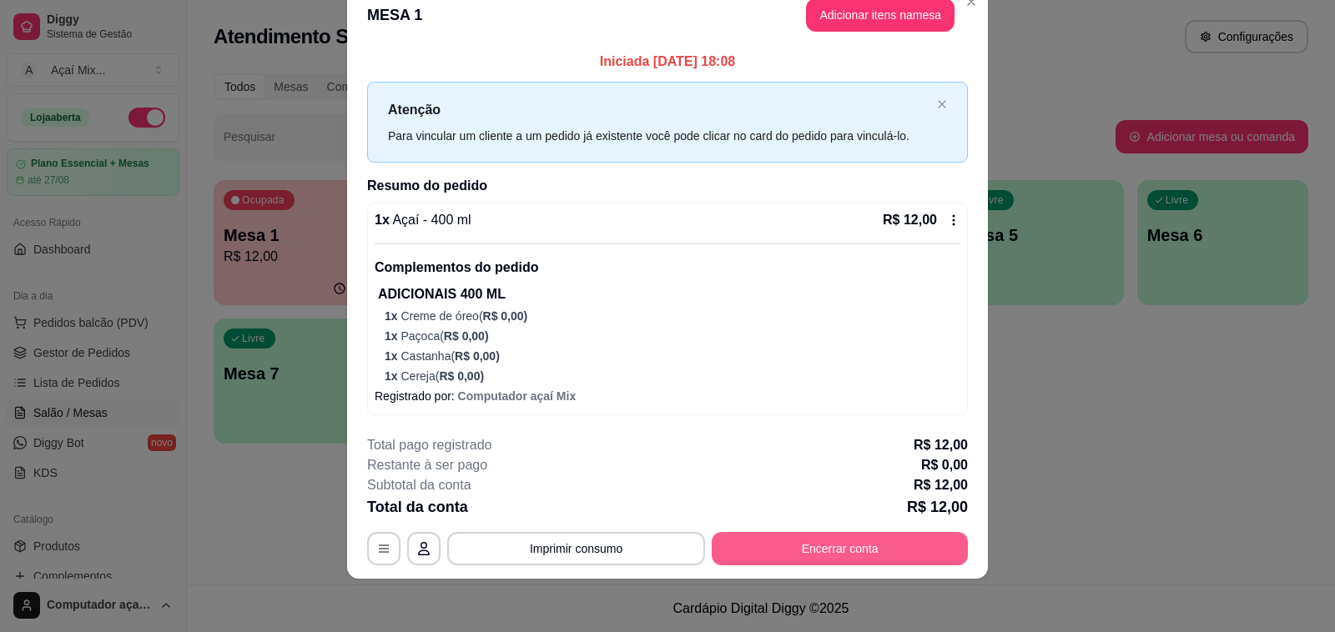
click at [813, 557] on button "Encerrar conta" at bounding box center [840, 548] width 256 height 33
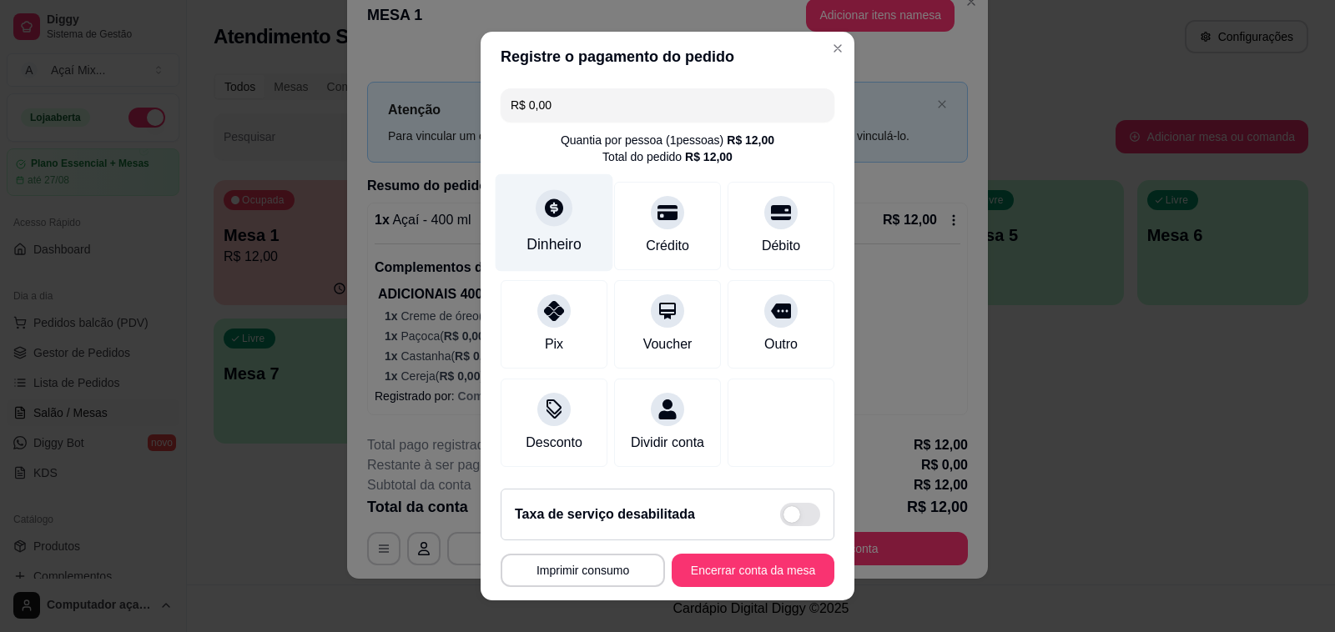
click at [543, 211] on icon at bounding box center [554, 208] width 22 height 22
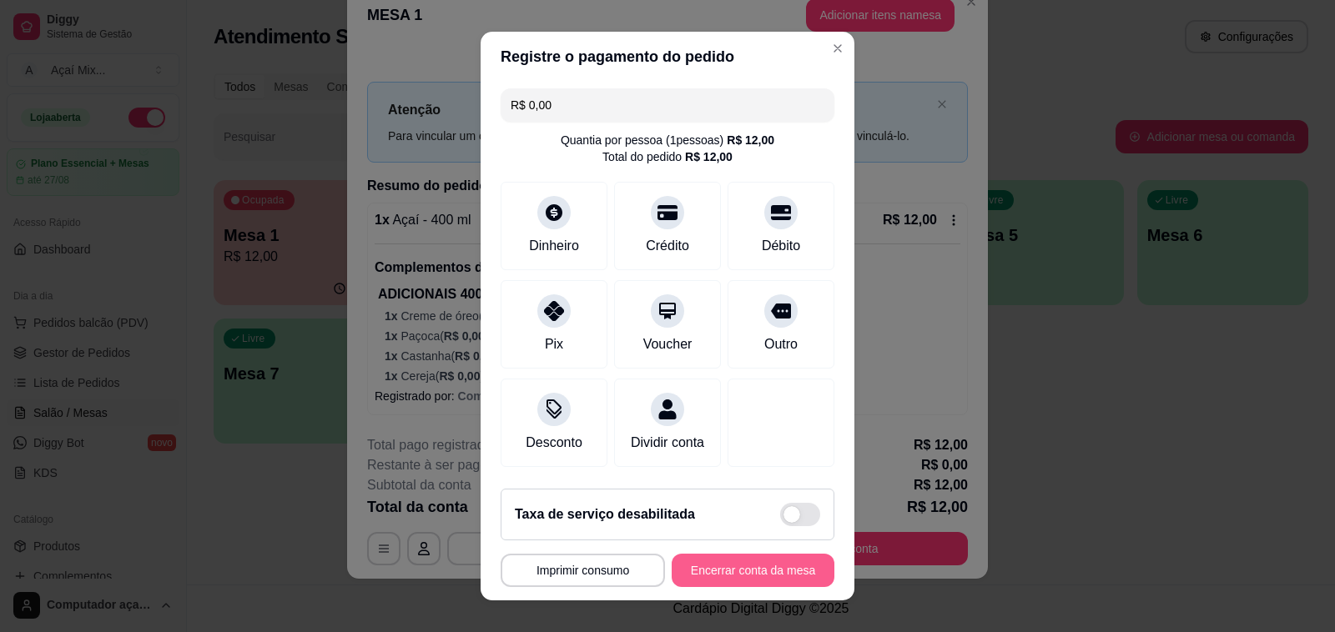
click at [784, 571] on button "Encerrar conta da mesa" at bounding box center [753, 570] width 163 height 33
